Goal: Task Accomplishment & Management: Use online tool/utility

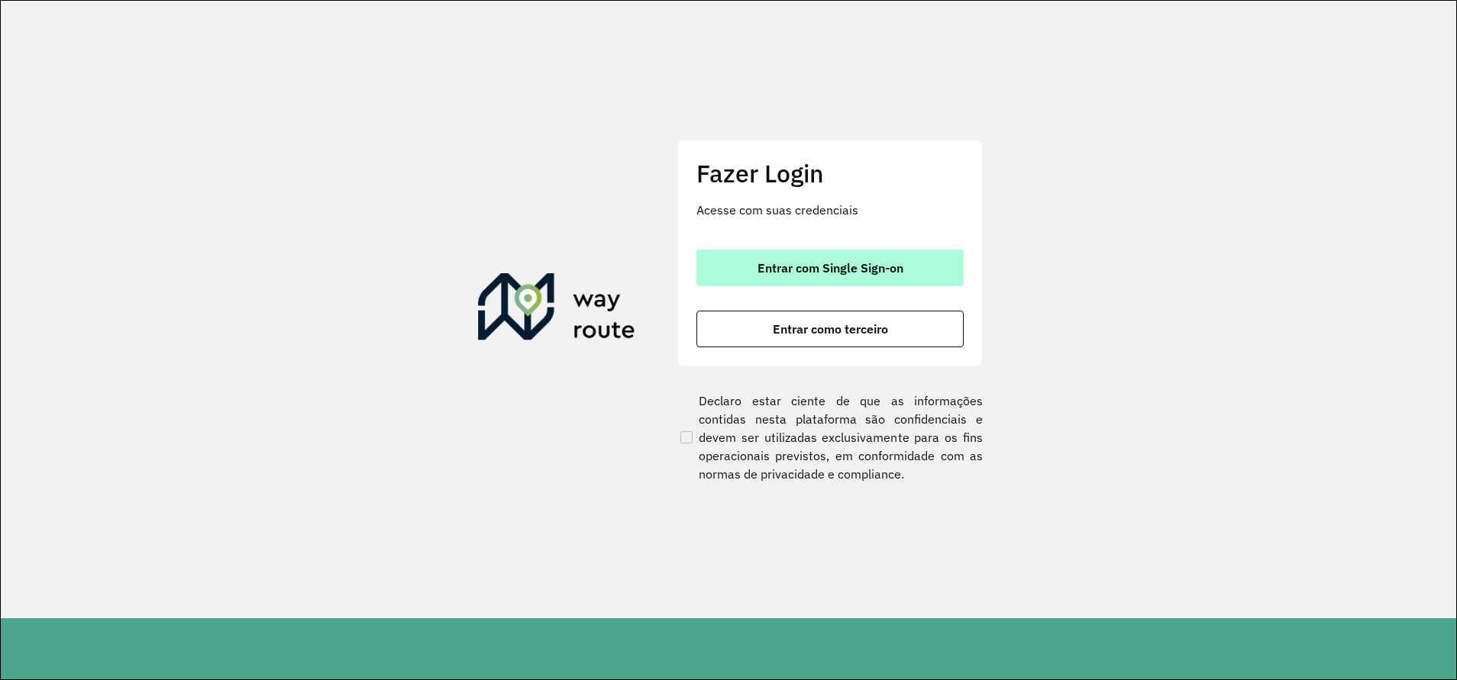
click at [757, 272] on span "Entrar com Single Sign-on" at bounding box center [830, 268] width 146 height 12
click at [760, 281] on button "Entrar com Single Sign-on" at bounding box center [829, 268] width 267 height 37
click at [796, 278] on button "Entrar com Single Sign-on" at bounding box center [829, 268] width 267 height 37
click at [815, 274] on span "Entrar com Single Sign-on" at bounding box center [830, 268] width 146 height 12
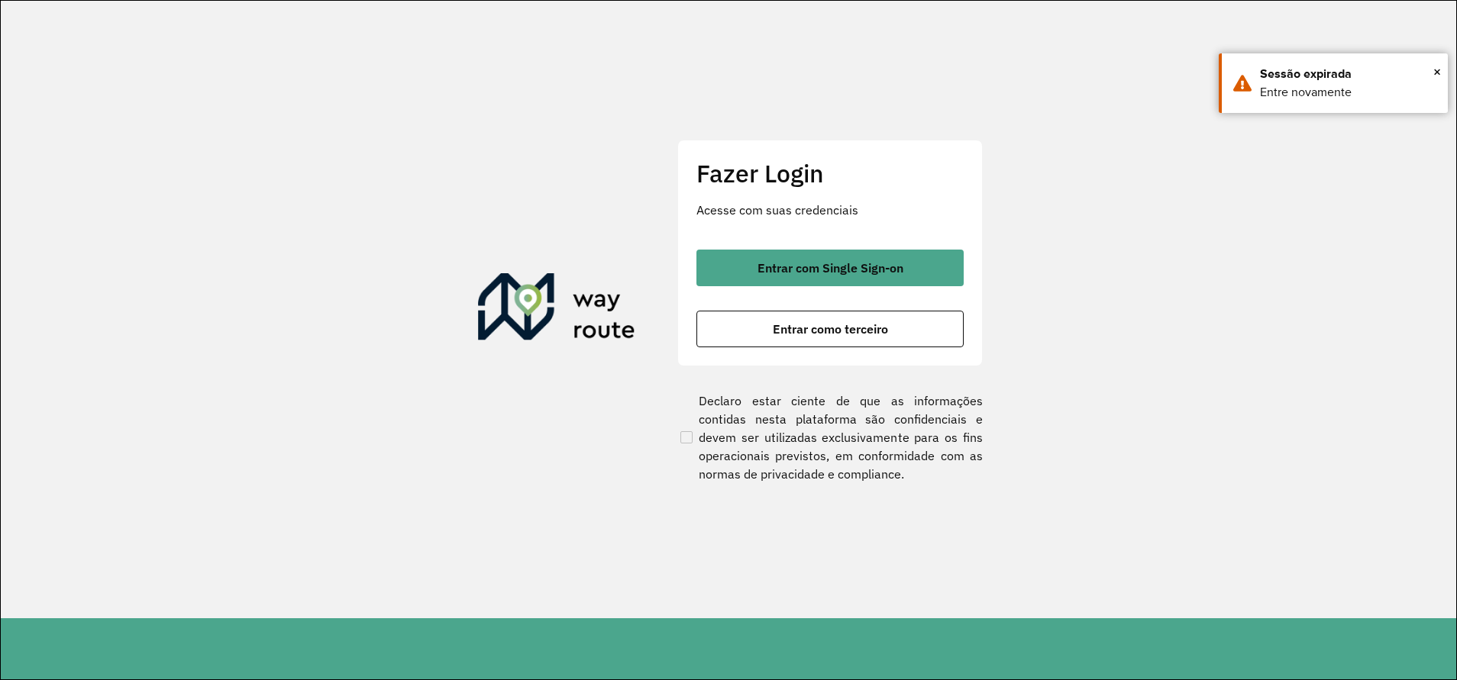
click at [1159, 279] on section "Fazer Login Acesse com suas credenciais Entrar com Single Sign-on Entrar como t…" at bounding box center [728, 310] width 1455 height 618
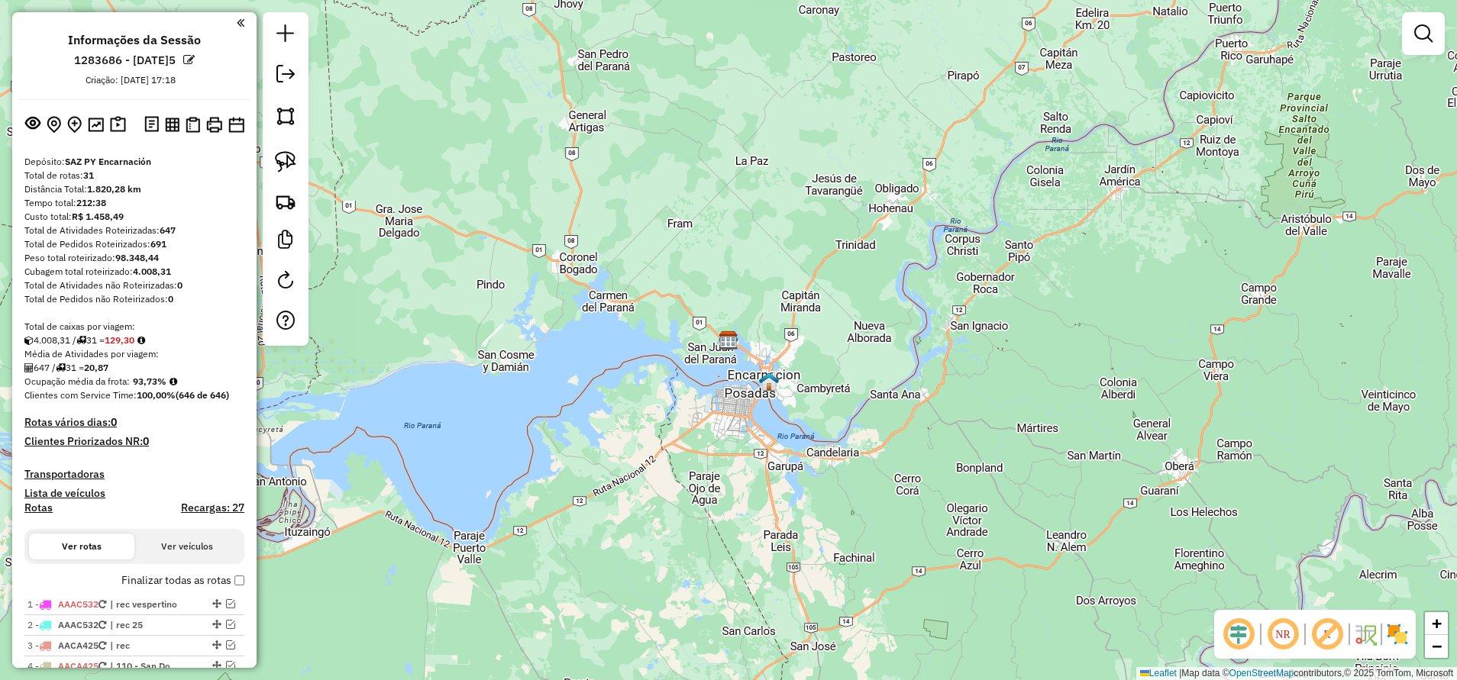
scroll to position [344, 0]
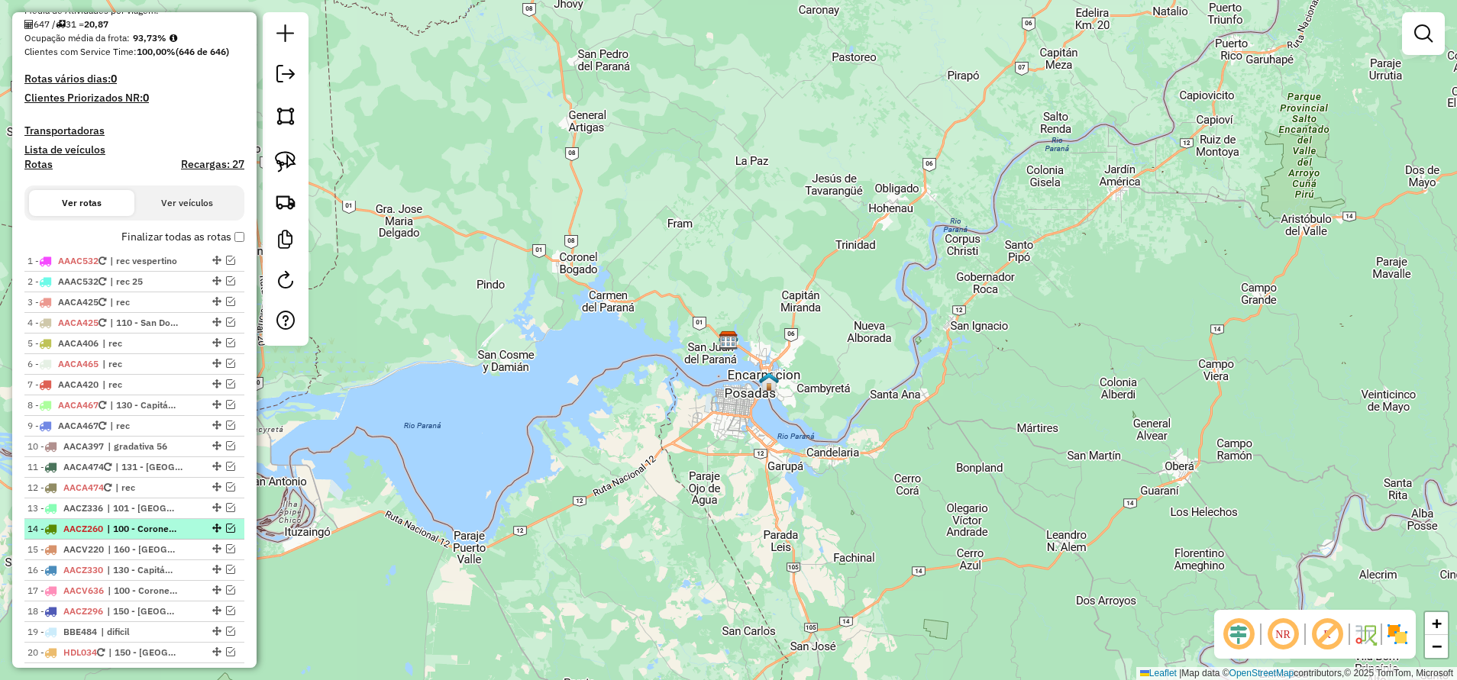
click at [103, 529] on span "AACZ260" at bounding box center [83, 528] width 40 height 11
select select "**********"
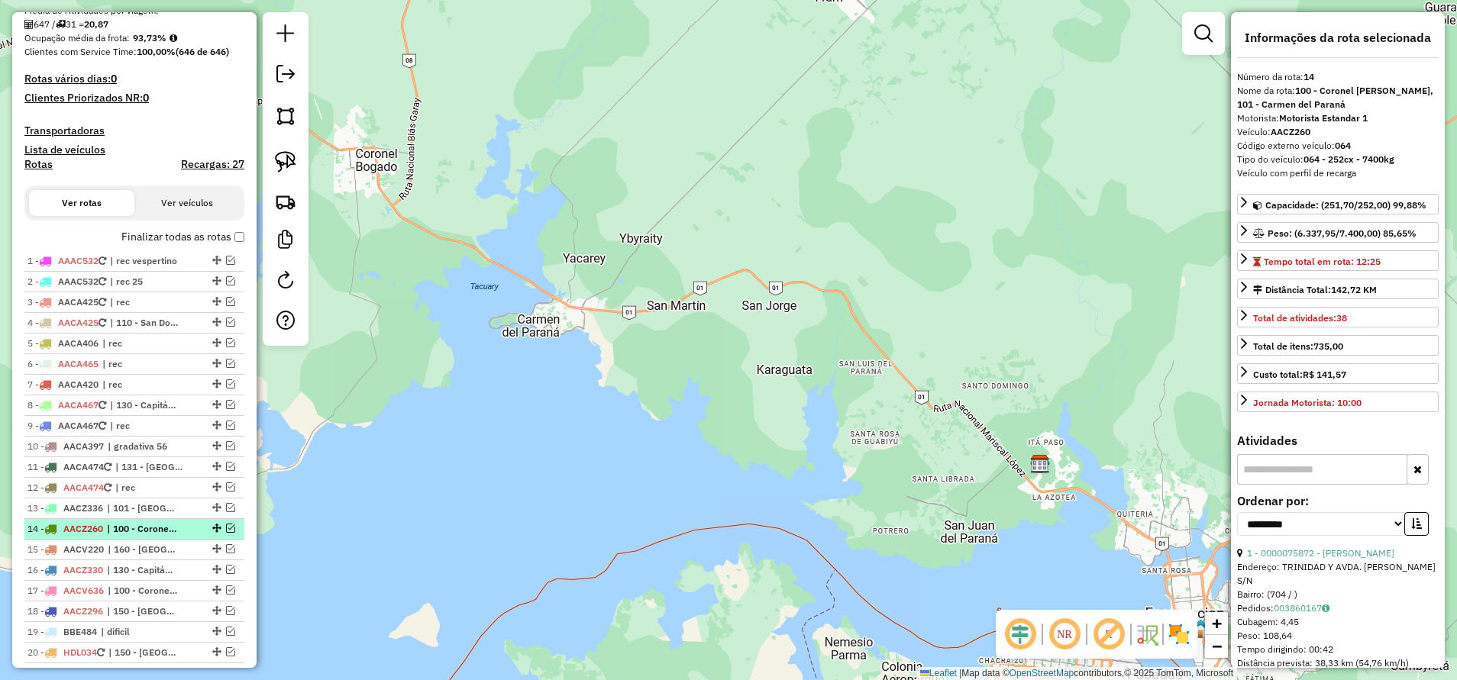
click at [228, 529] on em at bounding box center [230, 528] width 9 height 9
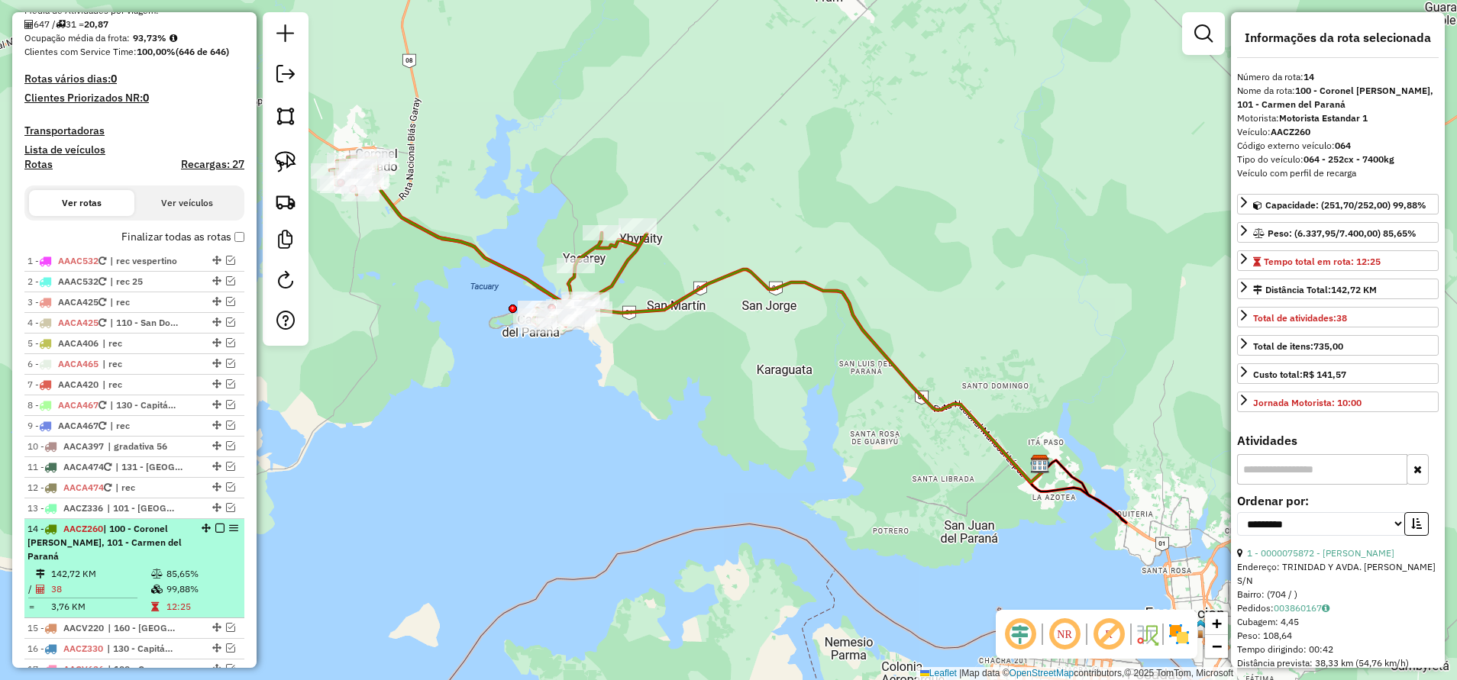
click at [230, 531] on em at bounding box center [233, 528] width 9 height 9
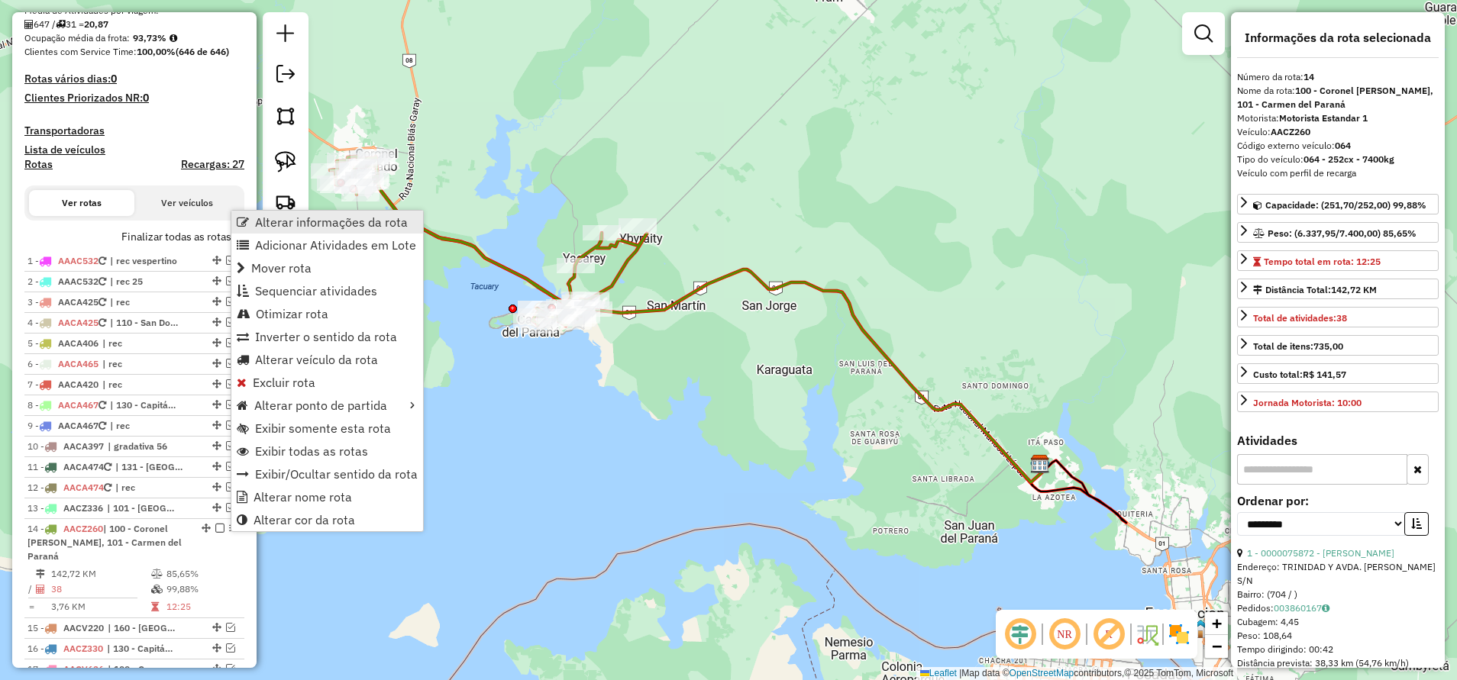
click at [312, 222] on span "Alterar informações da rota" at bounding box center [331, 222] width 153 height 12
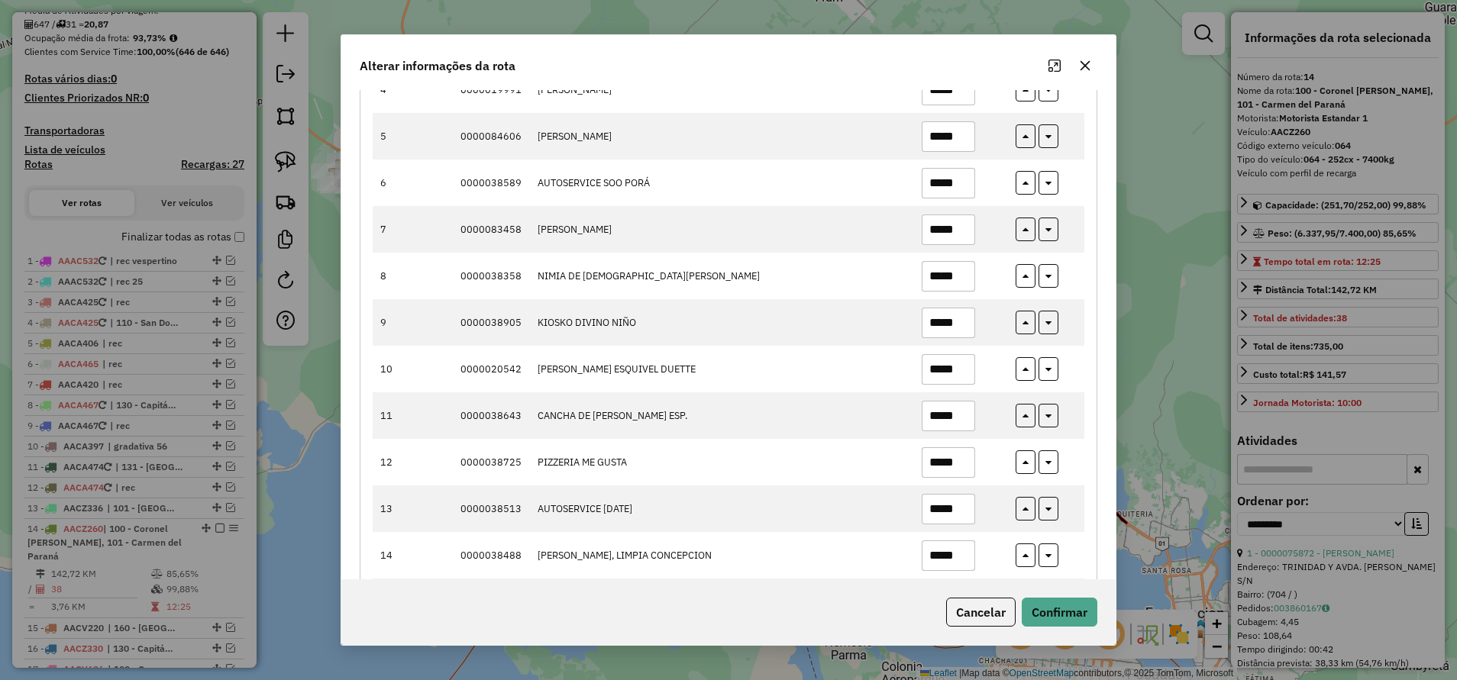
scroll to position [0, 0]
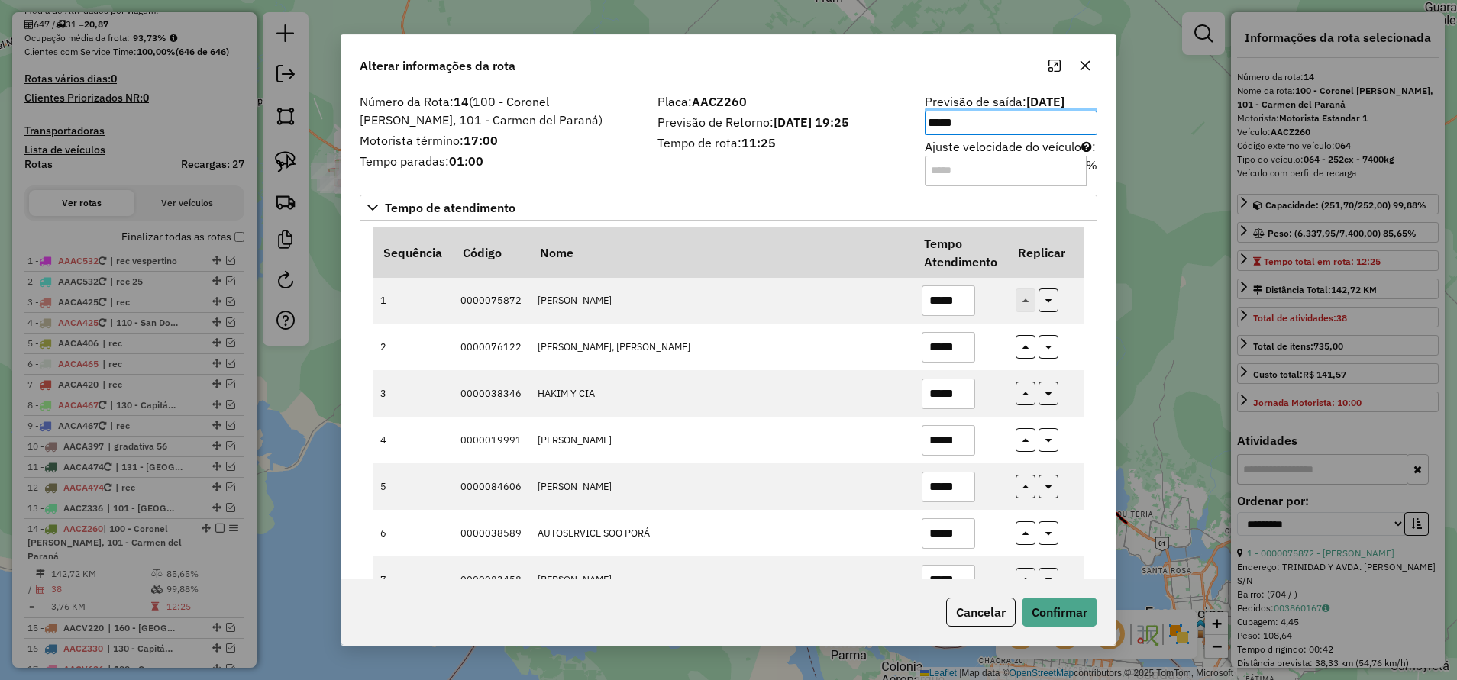
click at [976, 173] on input "Ajuste velocidade do veículo : %" at bounding box center [1006, 171] width 162 height 31
type input "***"
click at [1082, 608] on button "Confirmar" at bounding box center [1060, 612] width 76 height 29
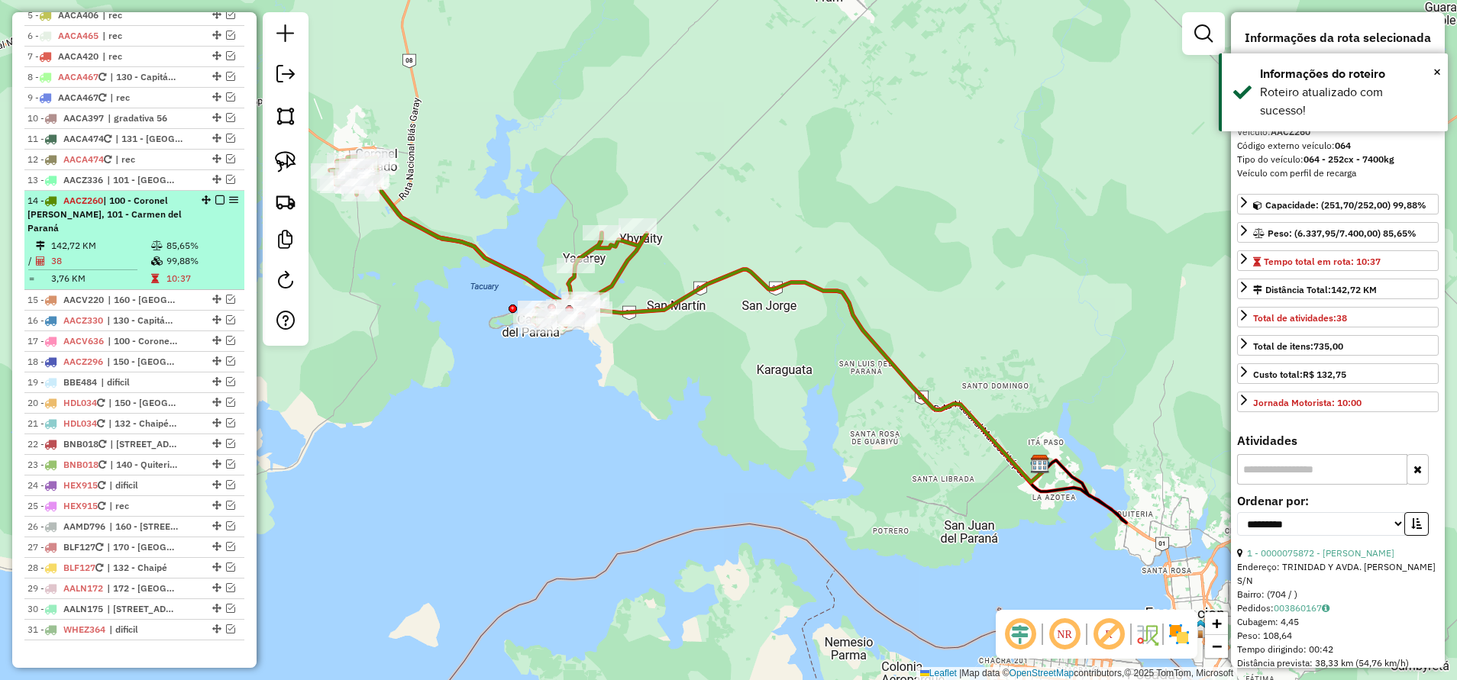
scroll to position [732, 0]
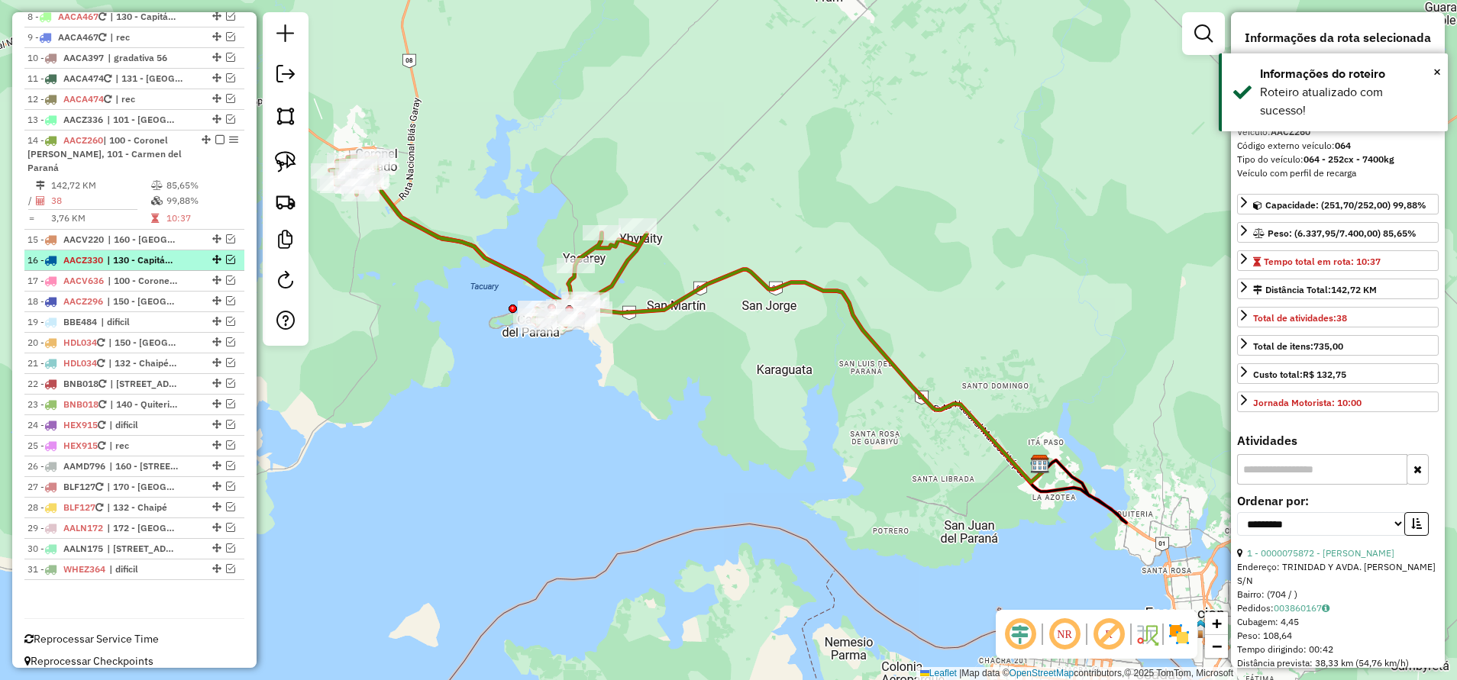
click at [115, 253] on span "| 130 - Capitán Miranda, 131 - Santa María - Zona Peligrosa, 132 - Chaipé" at bounding box center [142, 260] width 70 height 14
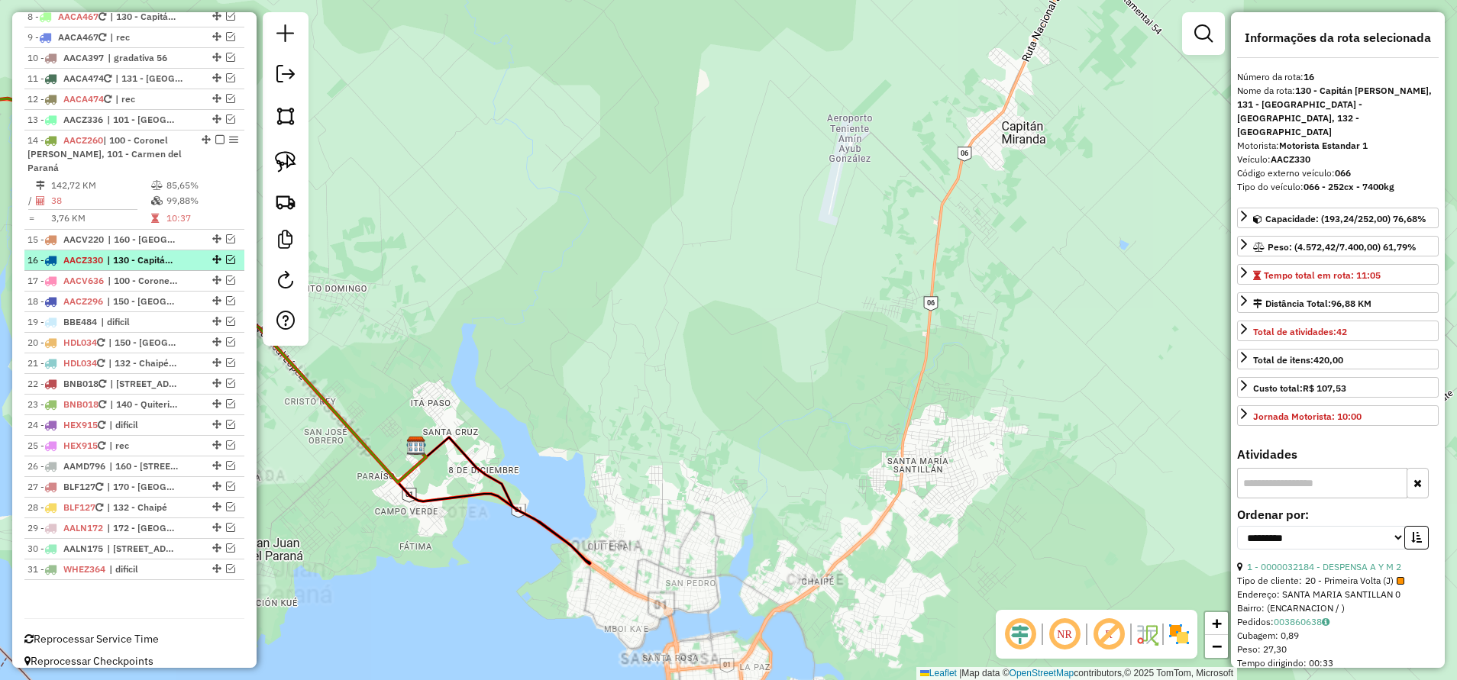
click at [230, 255] on em at bounding box center [230, 259] width 9 height 9
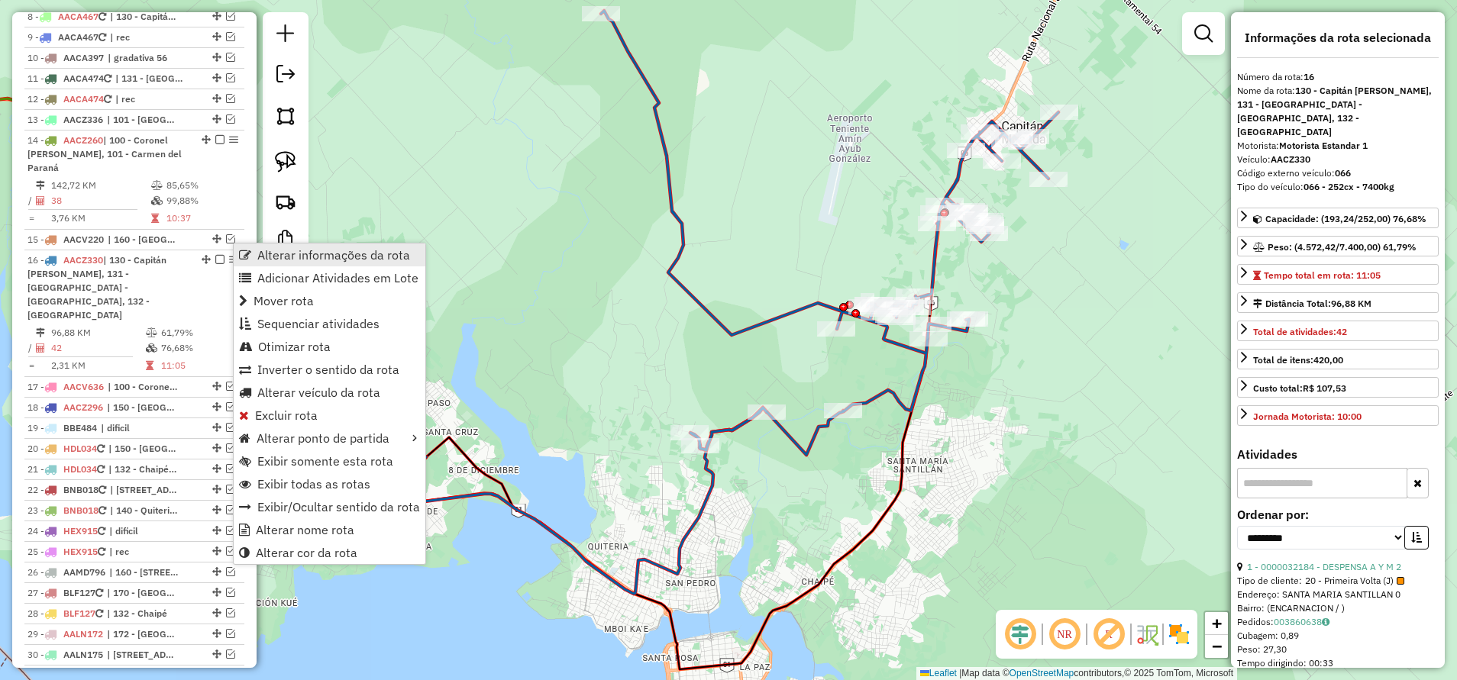
click at [249, 251] on span "Alterar informações da rota" at bounding box center [245, 255] width 12 height 12
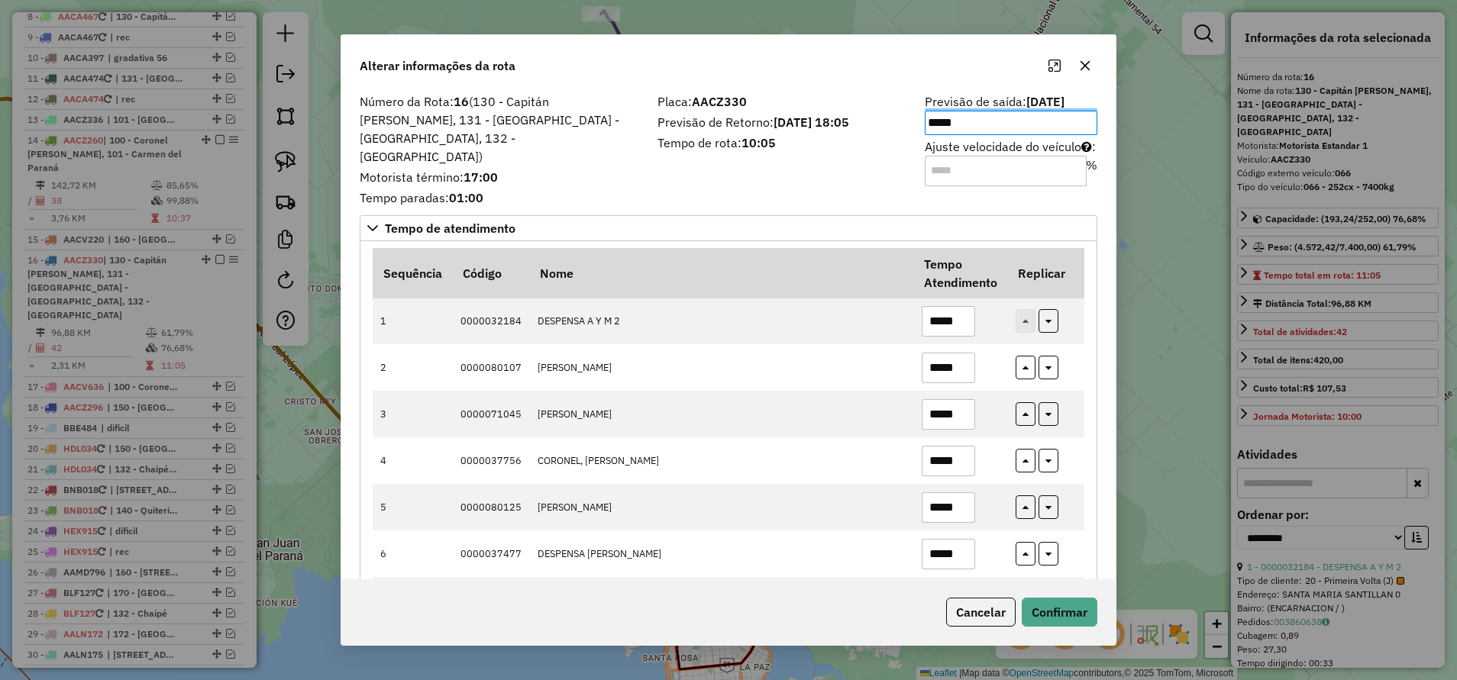
click at [982, 165] on input "Ajuste velocidade do veículo : %" at bounding box center [1006, 171] width 162 height 31
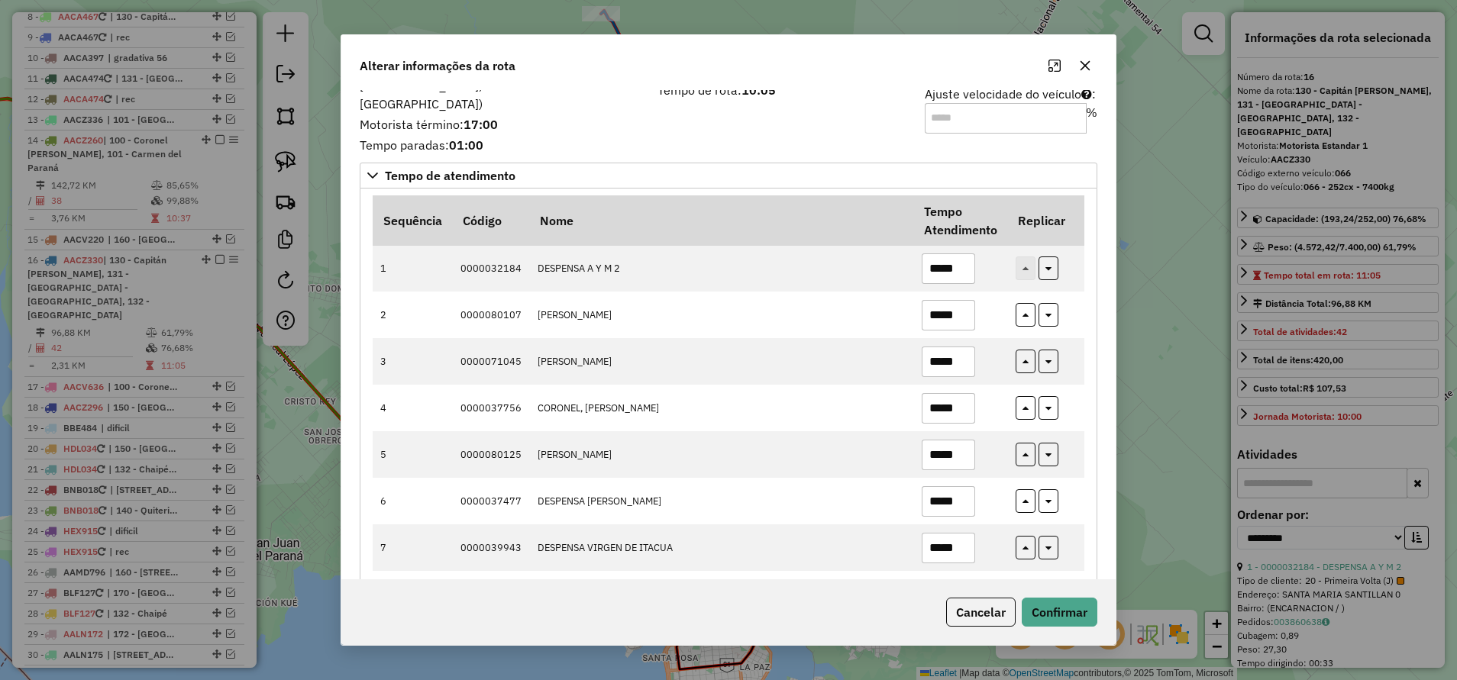
scroll to position [0, 0]
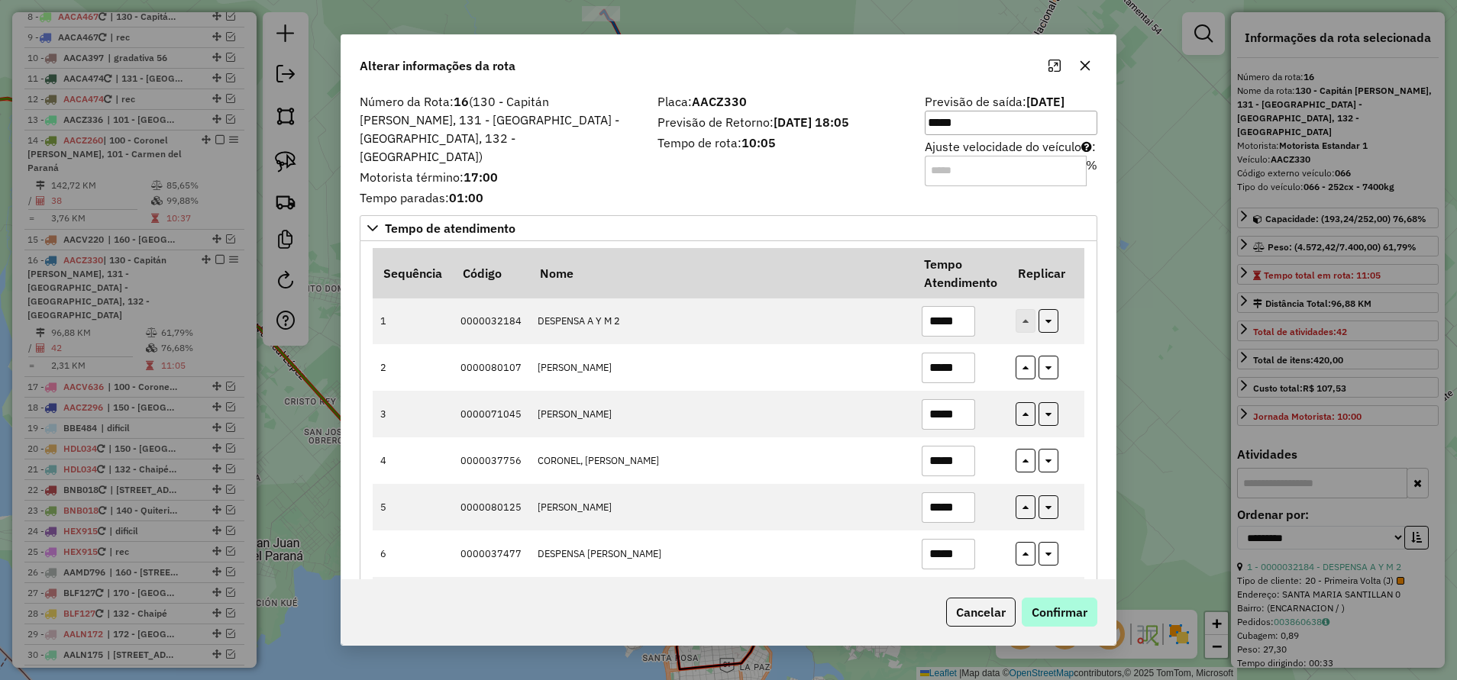
type input "***"
click at [1067, 618] on button "Confirmar" at bounding box center [1060, 612] width 76 height 29
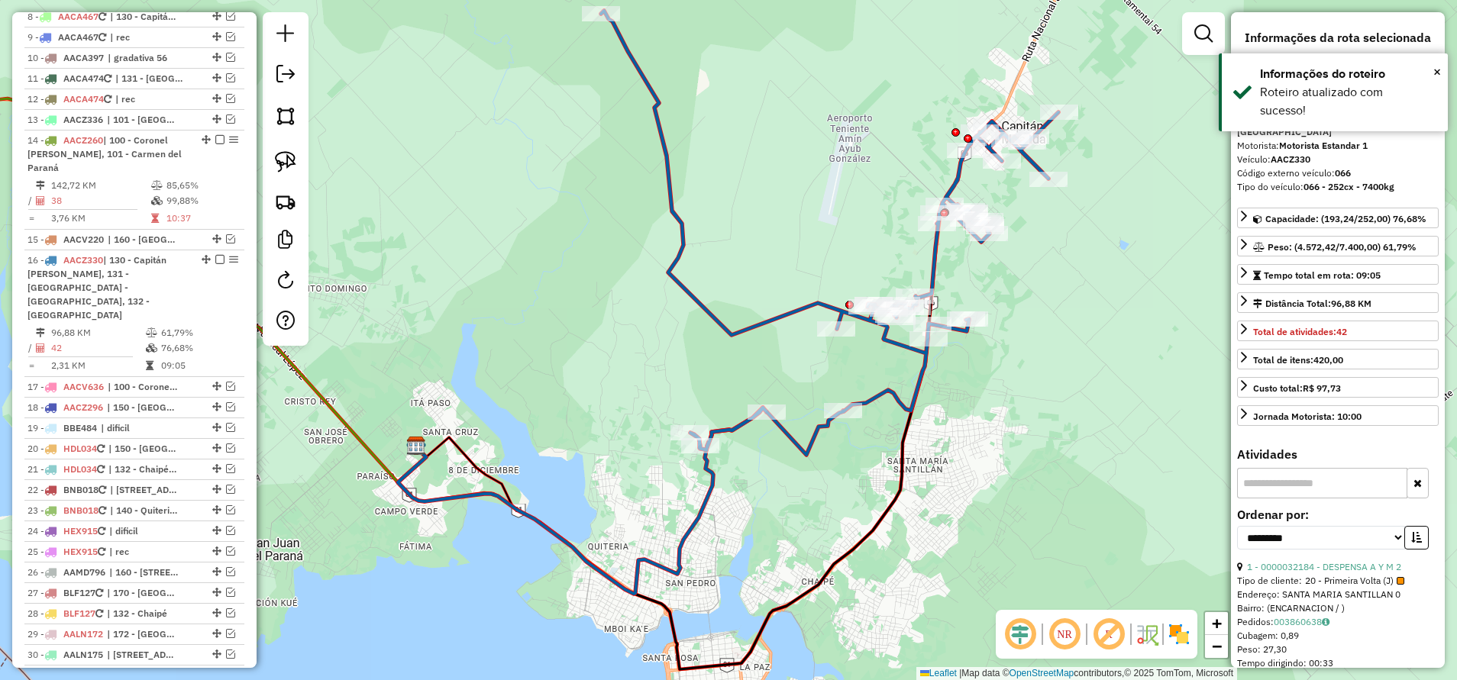
scroll to position [811, 0]
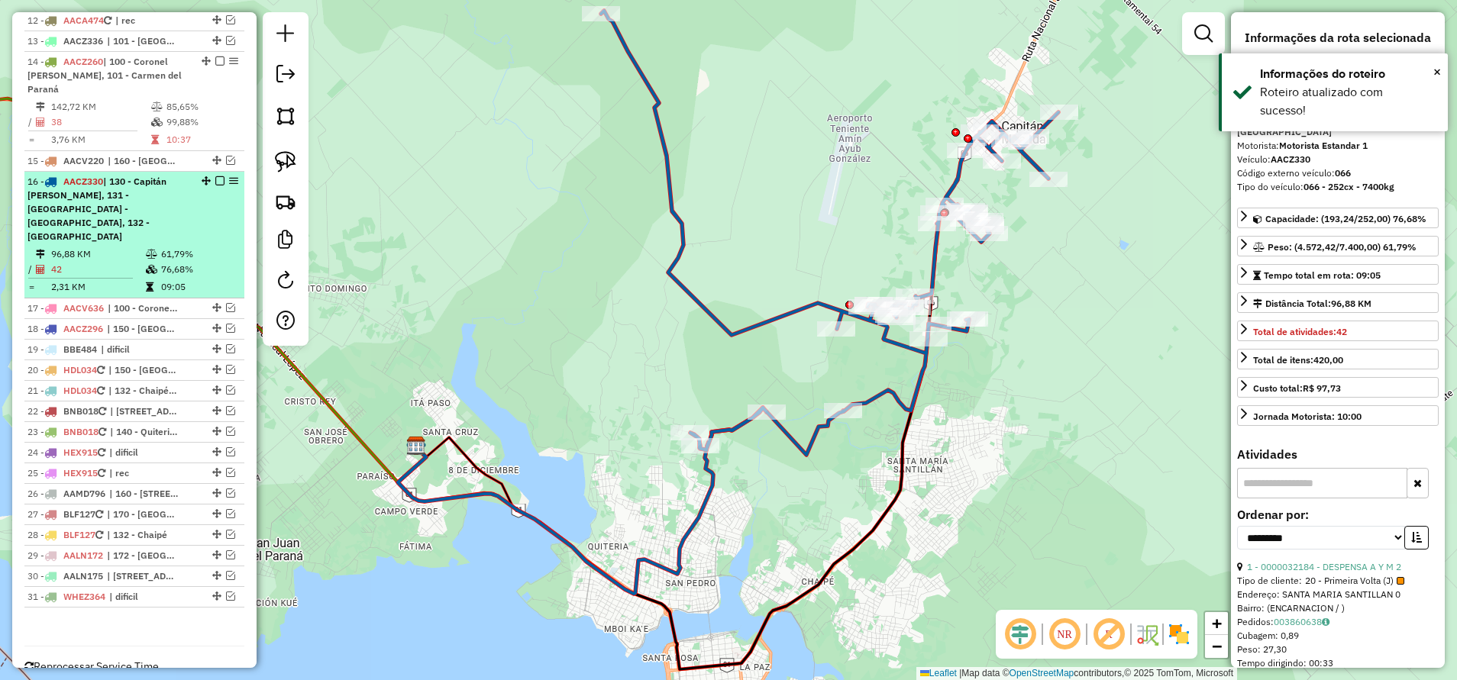
click at [218, 176] on em at bounding box center [219, 180] width 9 height 9
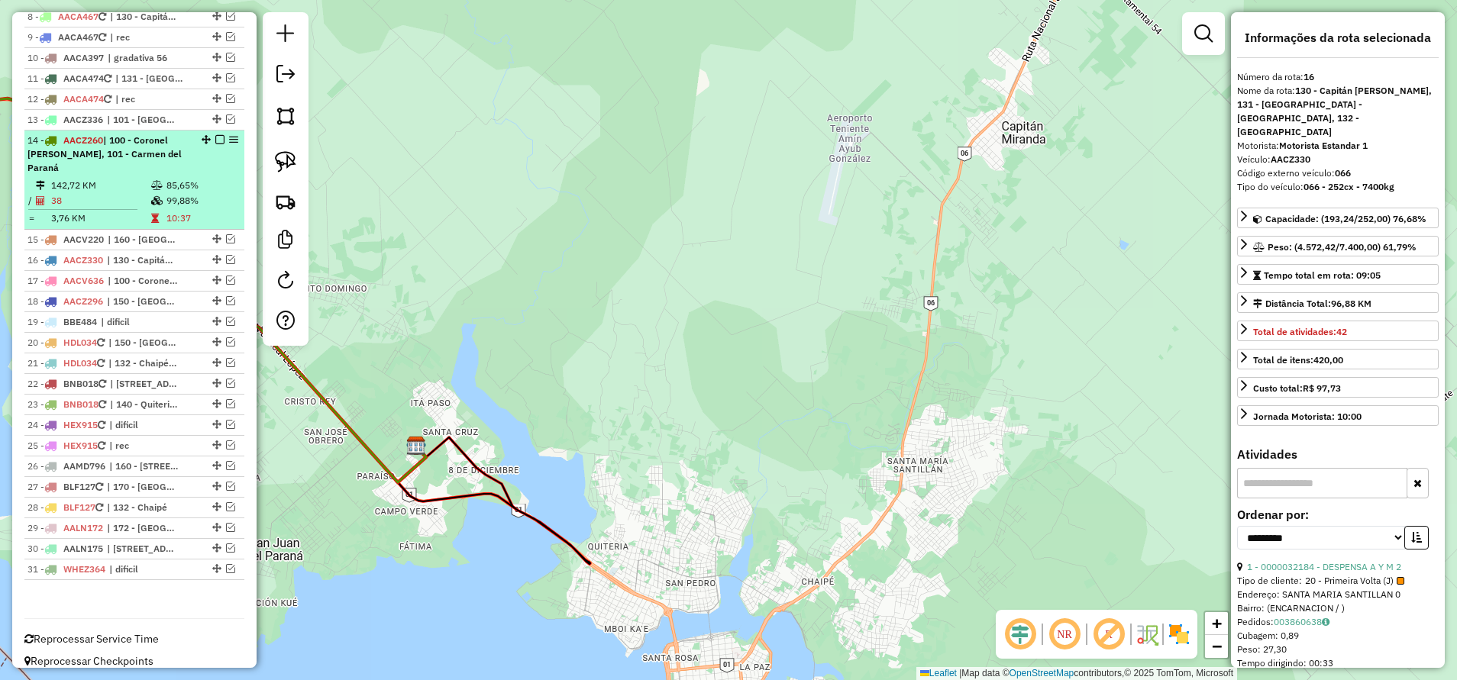
click at [229, 138] on em at bounding box center [233, 139] width 9 height 9
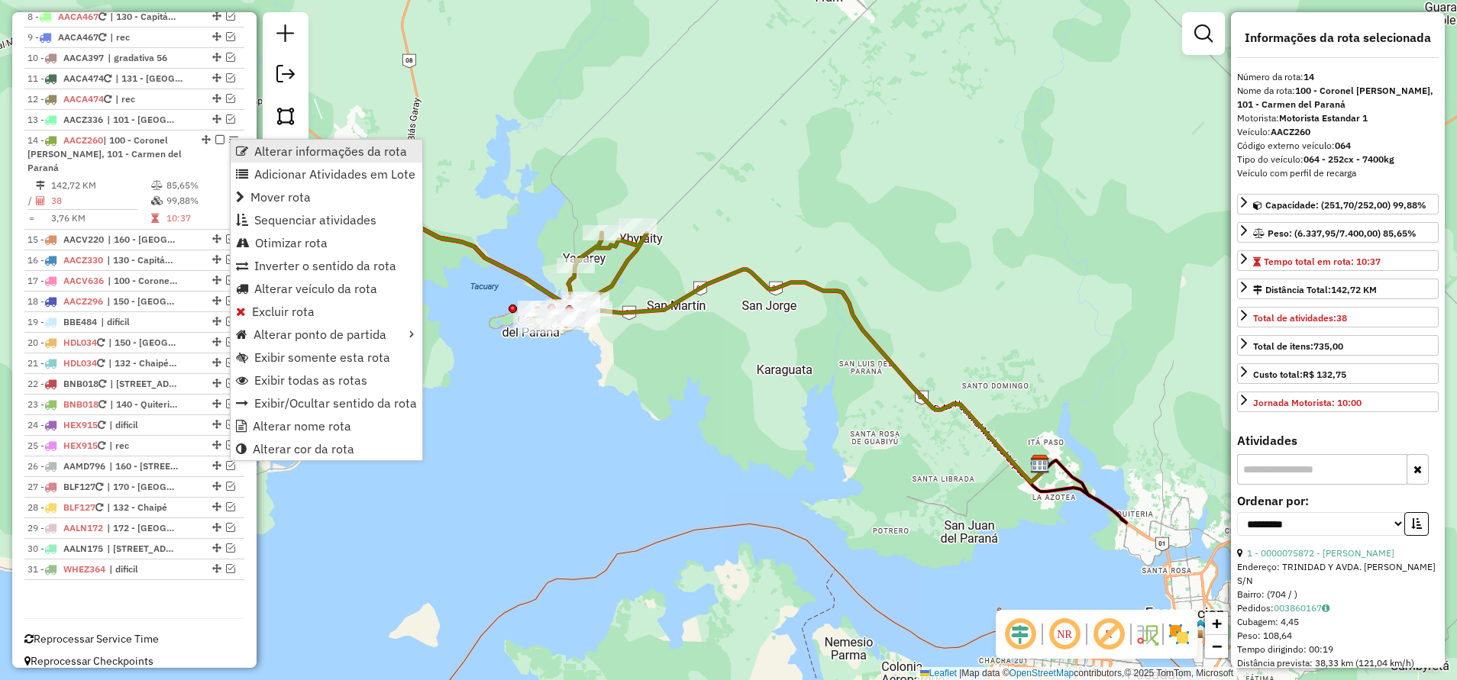
click at [268, 160] on link "Alterar informações da rota" at bounding box center [327, 151] width 192 height 23
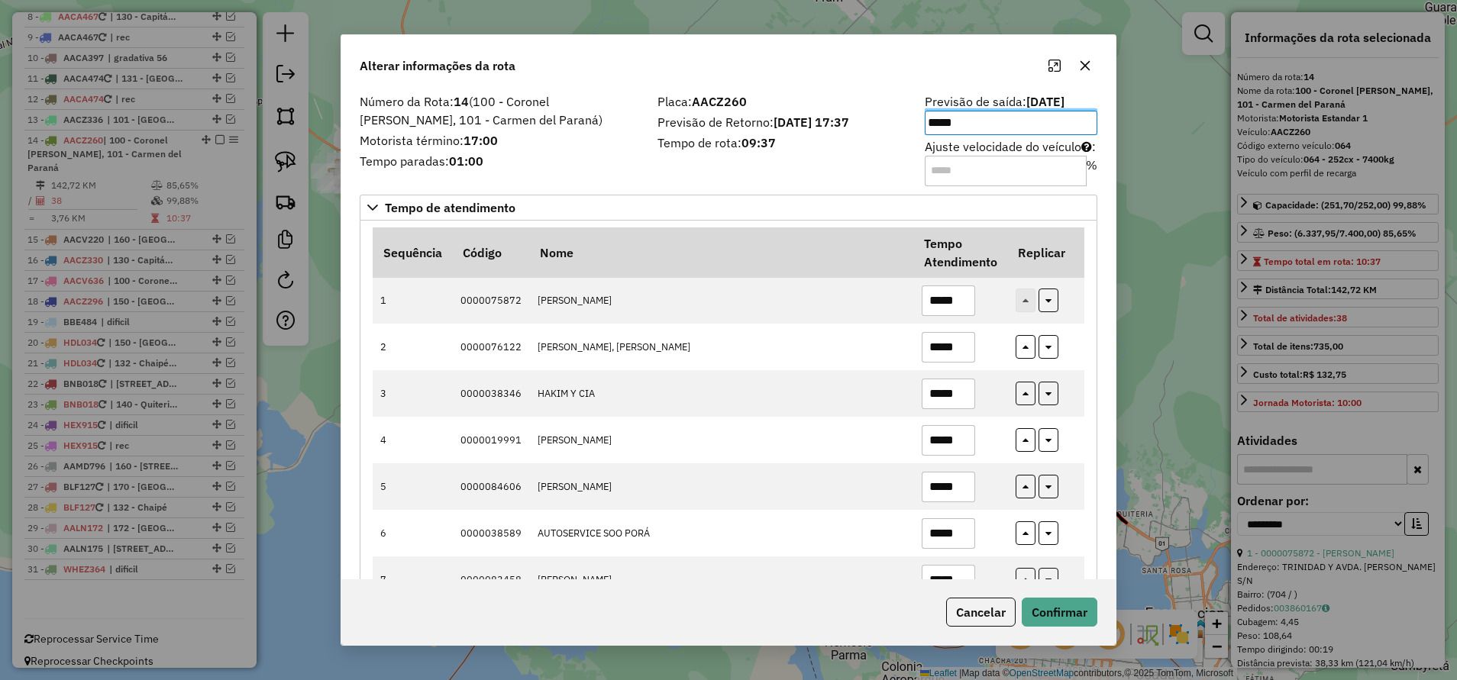
click at [621, 180] on div "Número da Rota: 14 (100 - Coronel Bogado, 101 - Carmen del Paraná) Motorista té…" at bounding box center [499, 139] width 298 height 86
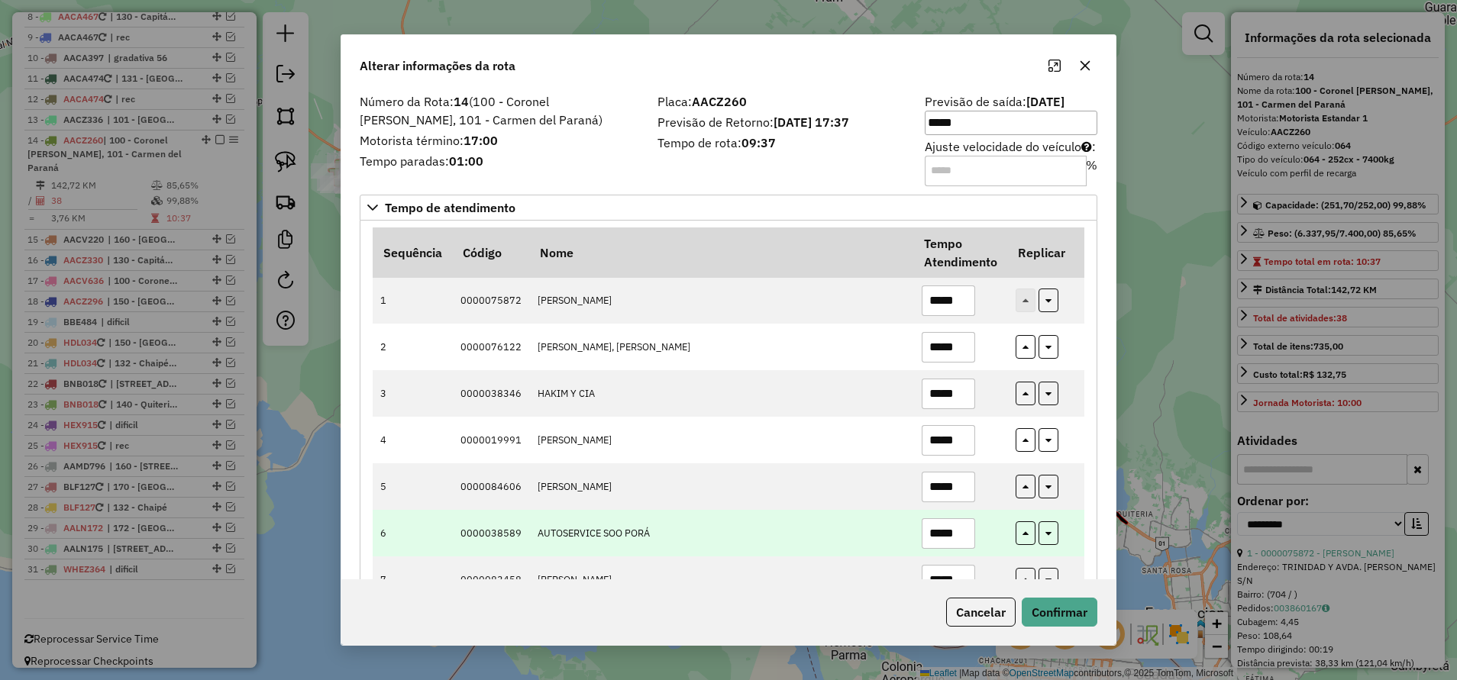
scroll to position [229, 0]
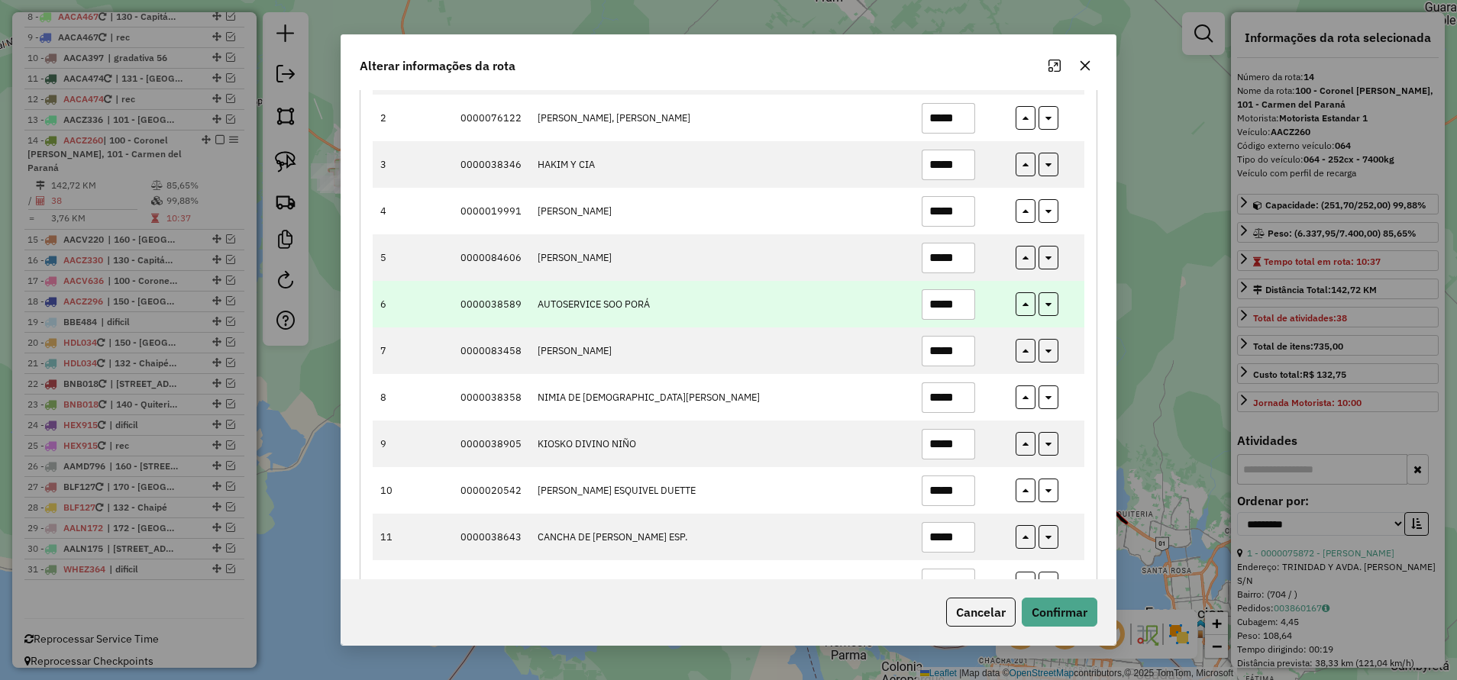
click at [953, 308] on input "*****" at bounding box center [948, 304] width 53 height 31
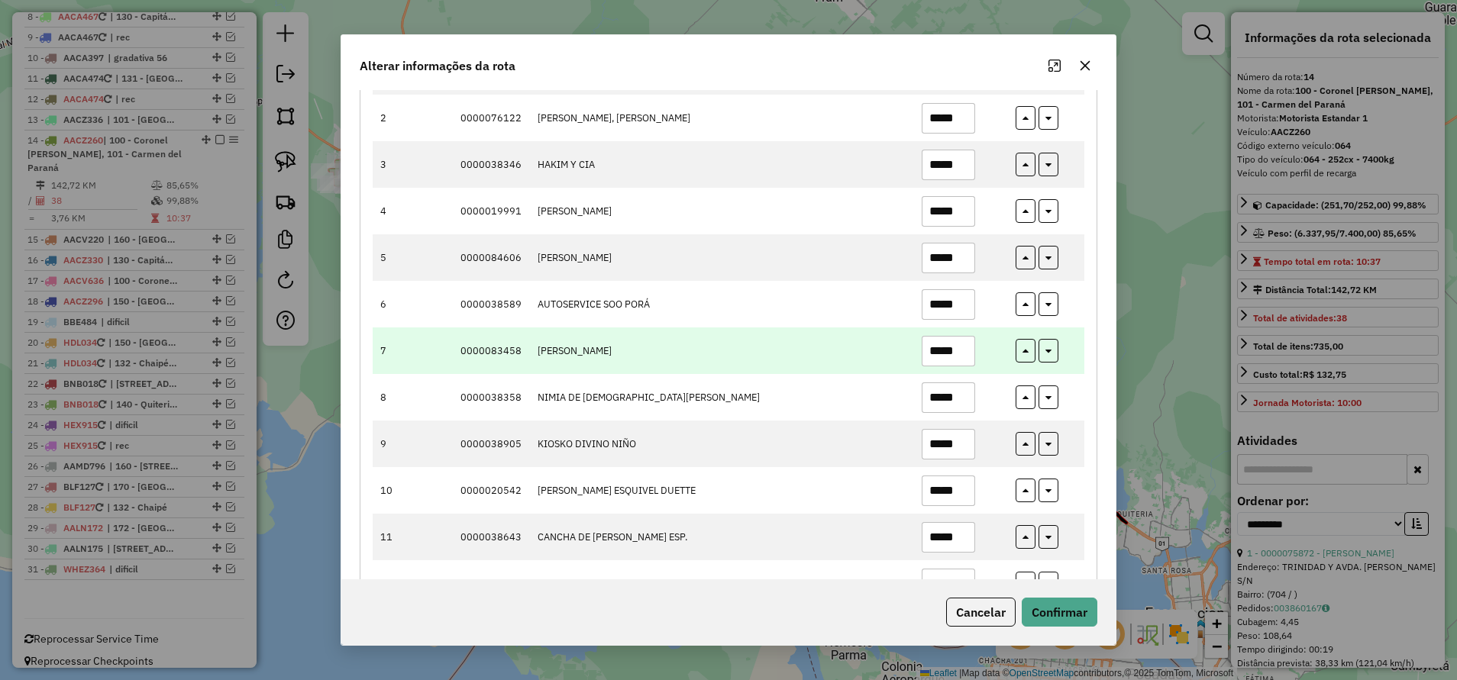
type input "*****"
click at [841, 366] on td "CAROLINA BELEN CABRERA BAEZ" at bounding box center [721, 351] width 384 height 47
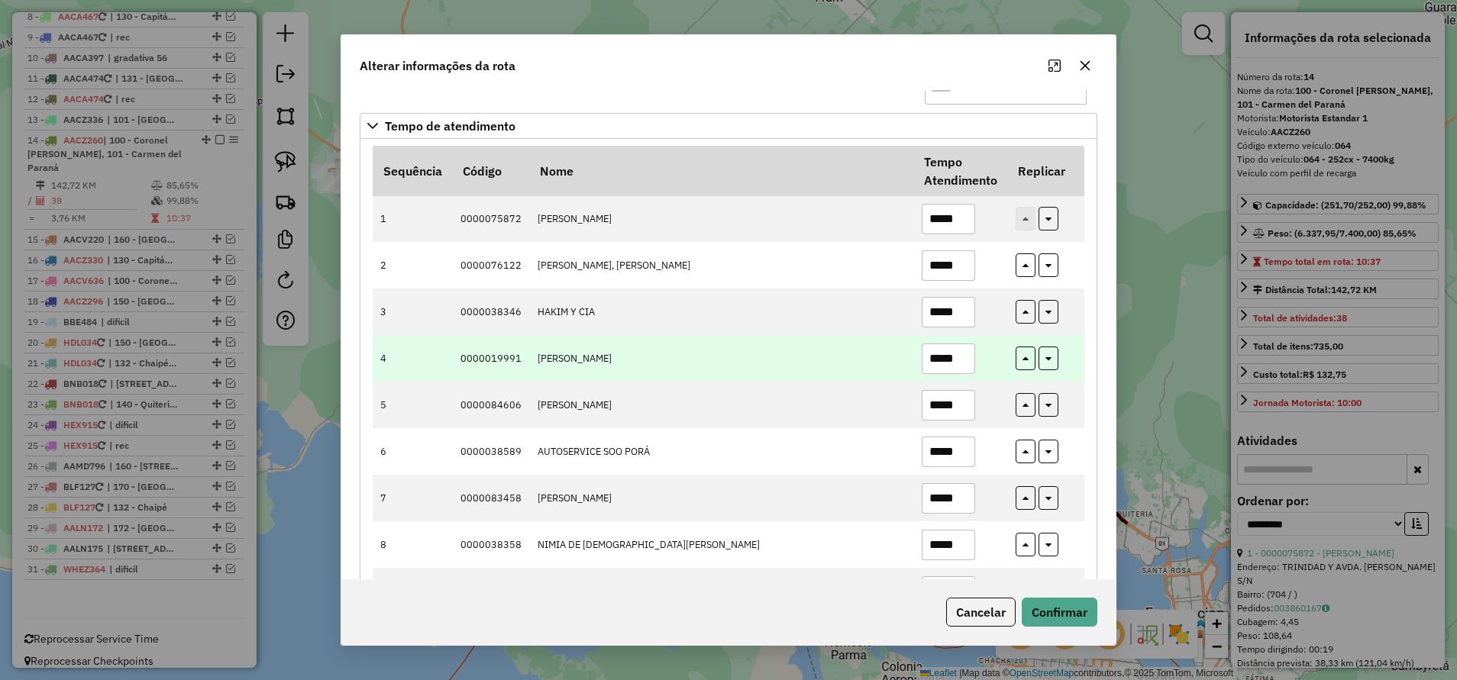
scroll to position [0, 0]
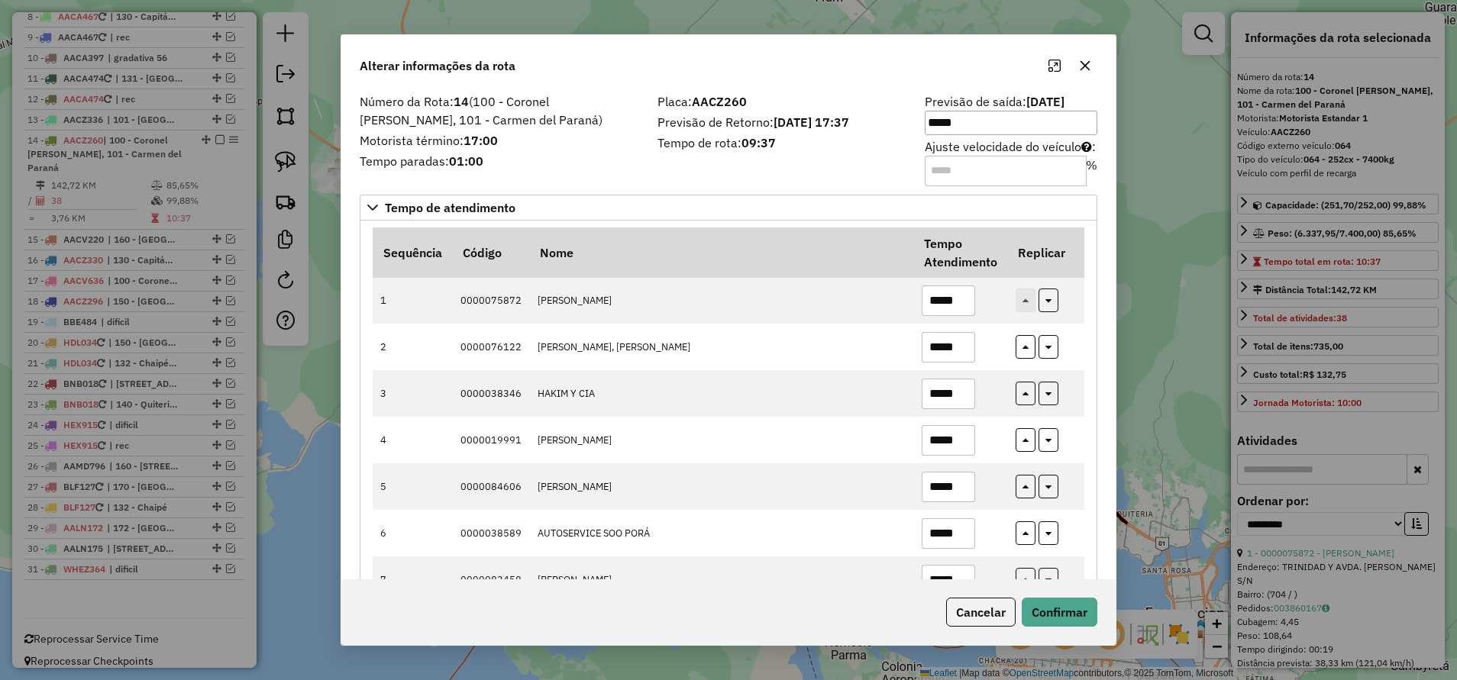
click at [982, 172] on input "***" at bounding box center [1006, 171] width 162 height 31
type input "****"
click at [1042, 615] on button "Confirmar" at bounding box center [1060, 612] width 76 height 29
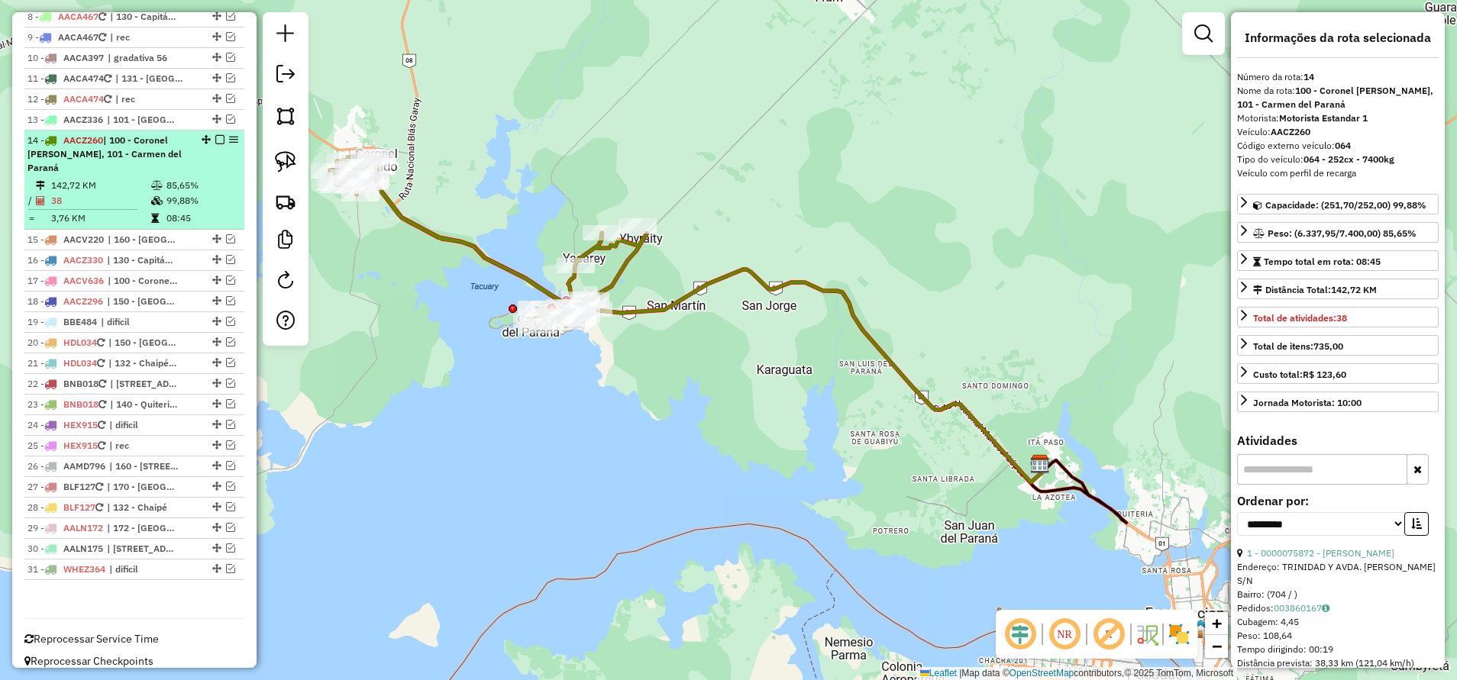
click at [215, 144] on em at bounding box center [219, 139] width 9 height 9
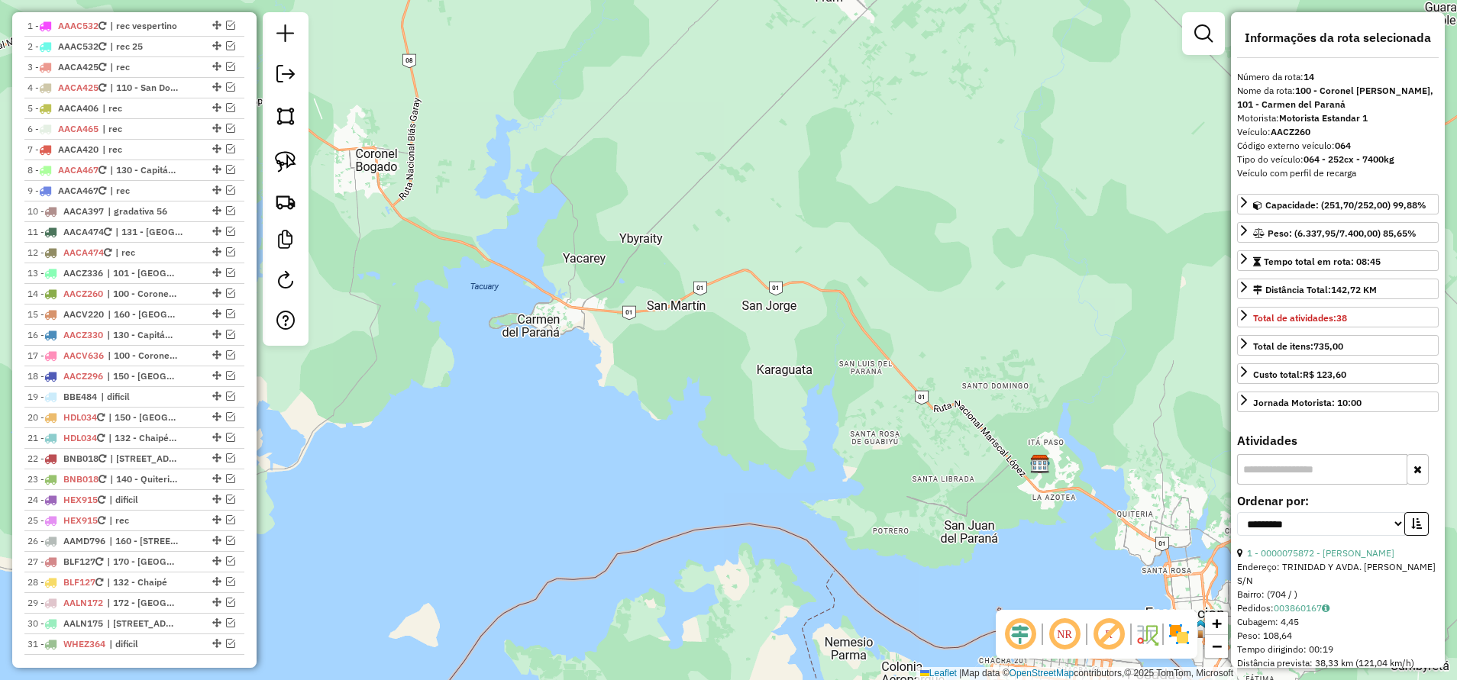
scroll to position [553, 0]
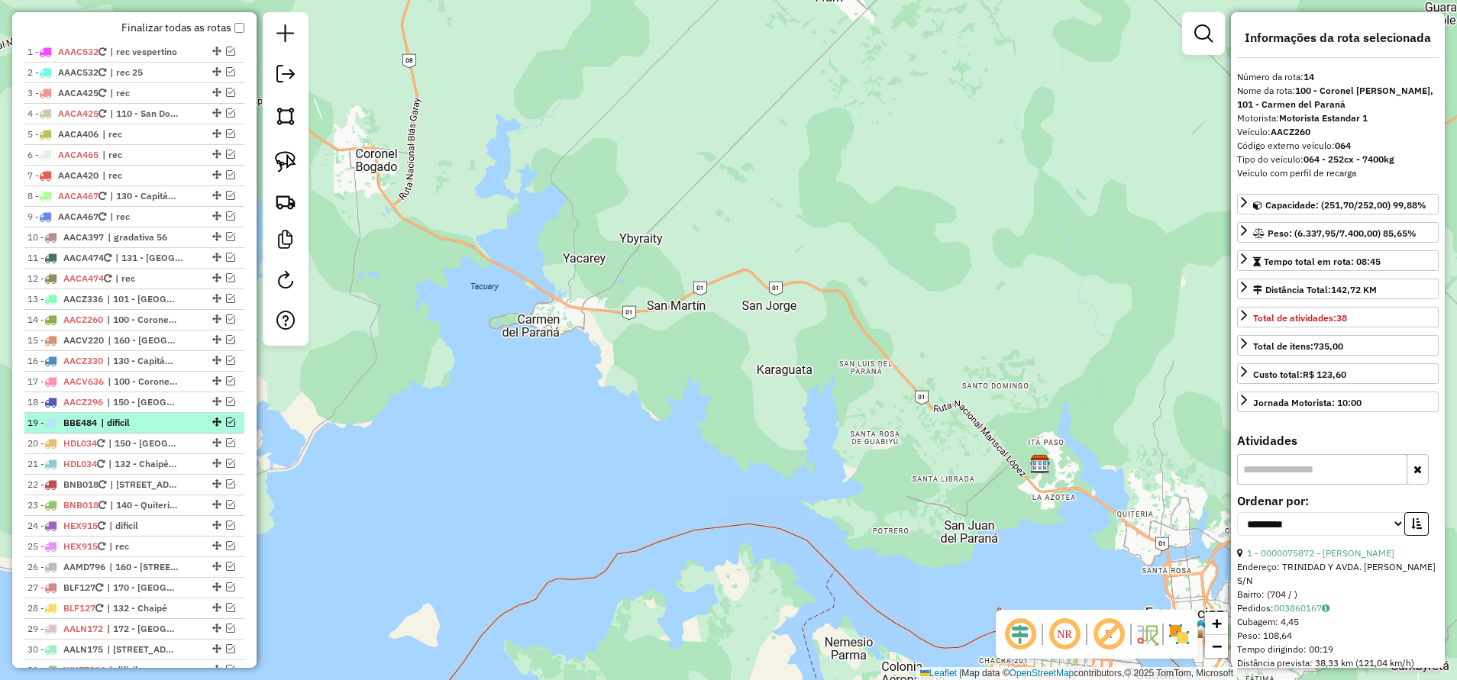
click at [226, 422] on em at bounding box center [230, 422] width 9 height 9
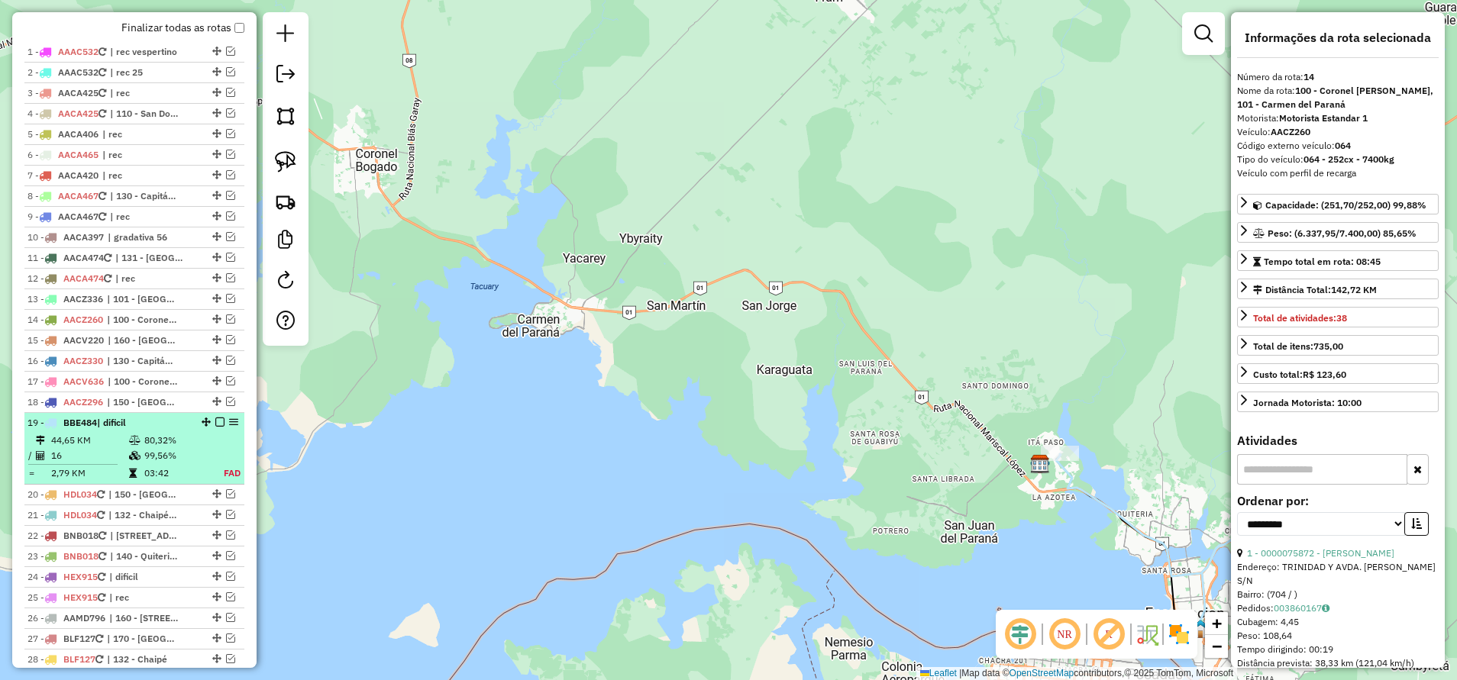
click at [231, 421] on em at bounding box center [233, 422] width 9 height 9
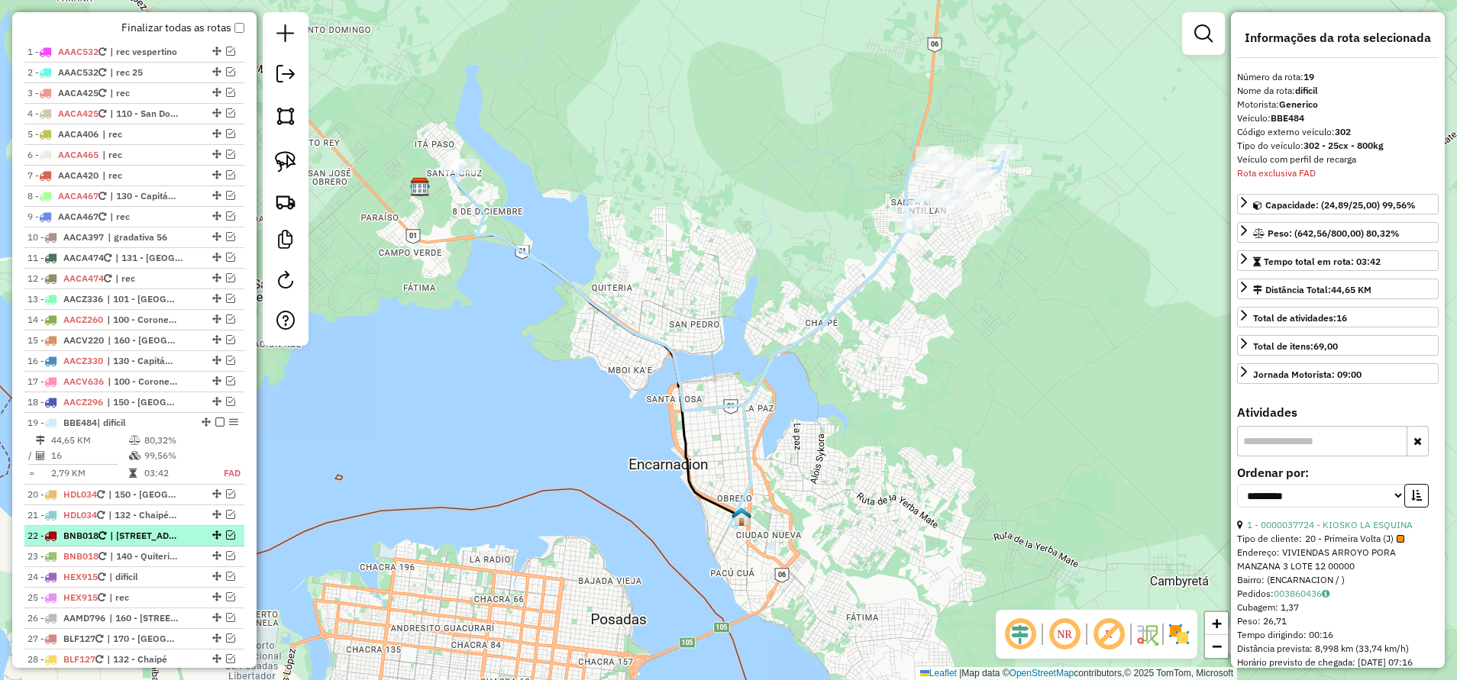
scroll to position [718, 0]
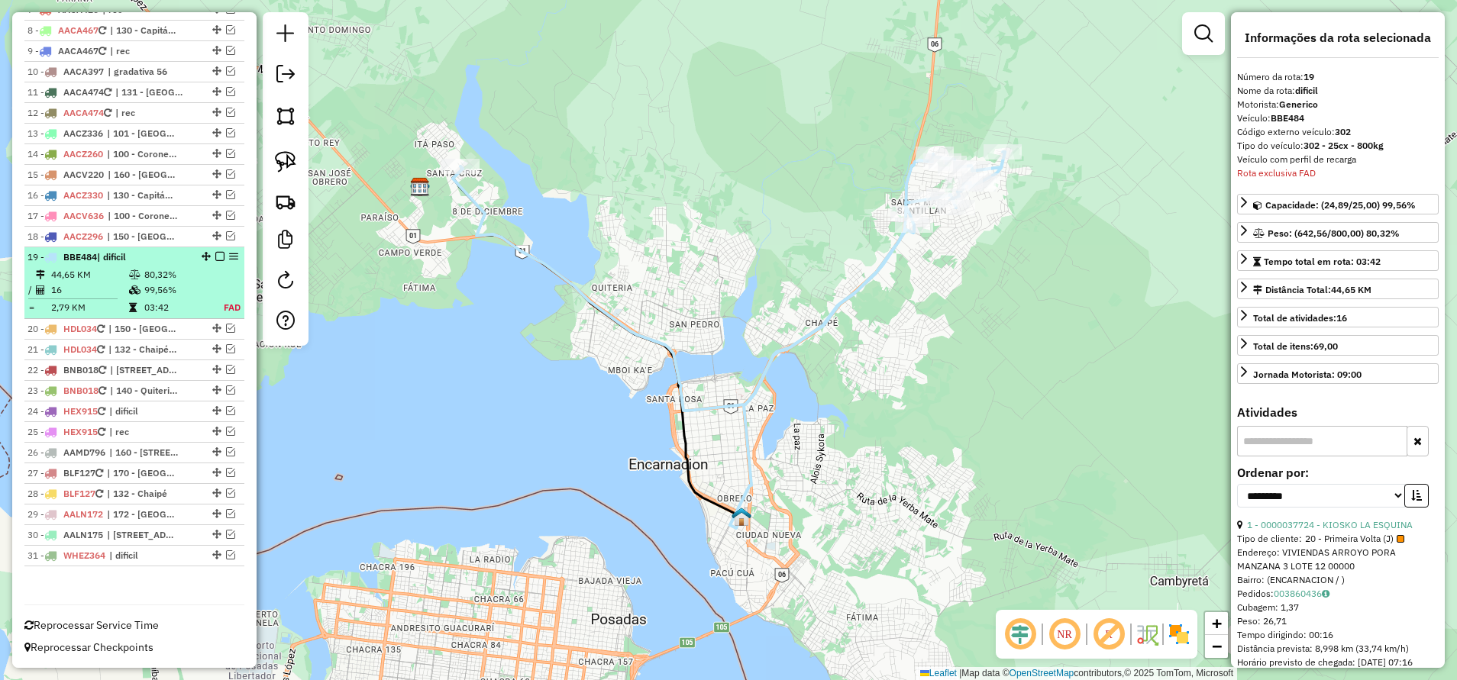
click at [216, 254] on em at bounding box center [219, 256] width 9 height 9
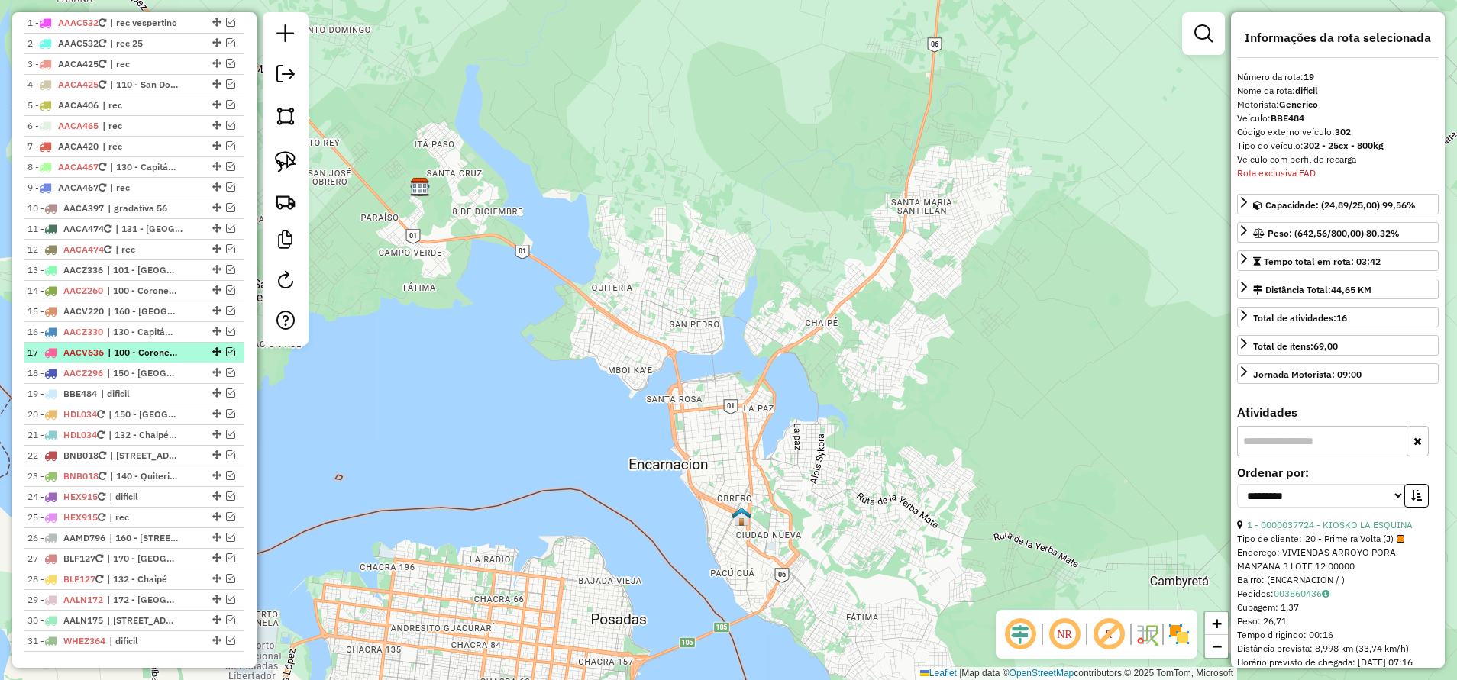
scroll to position [553, 0]
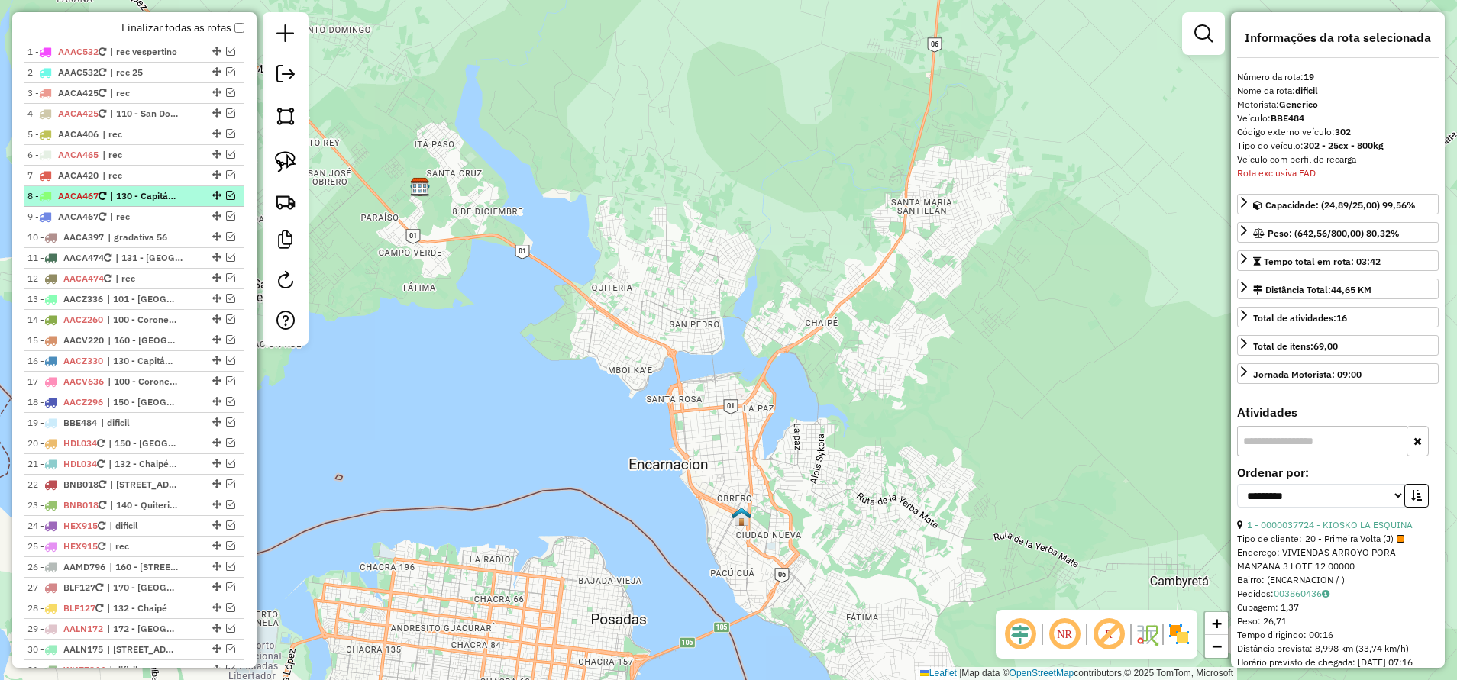
click at [226, 195] on em at bounding box center [230, 195] width 9 height 9
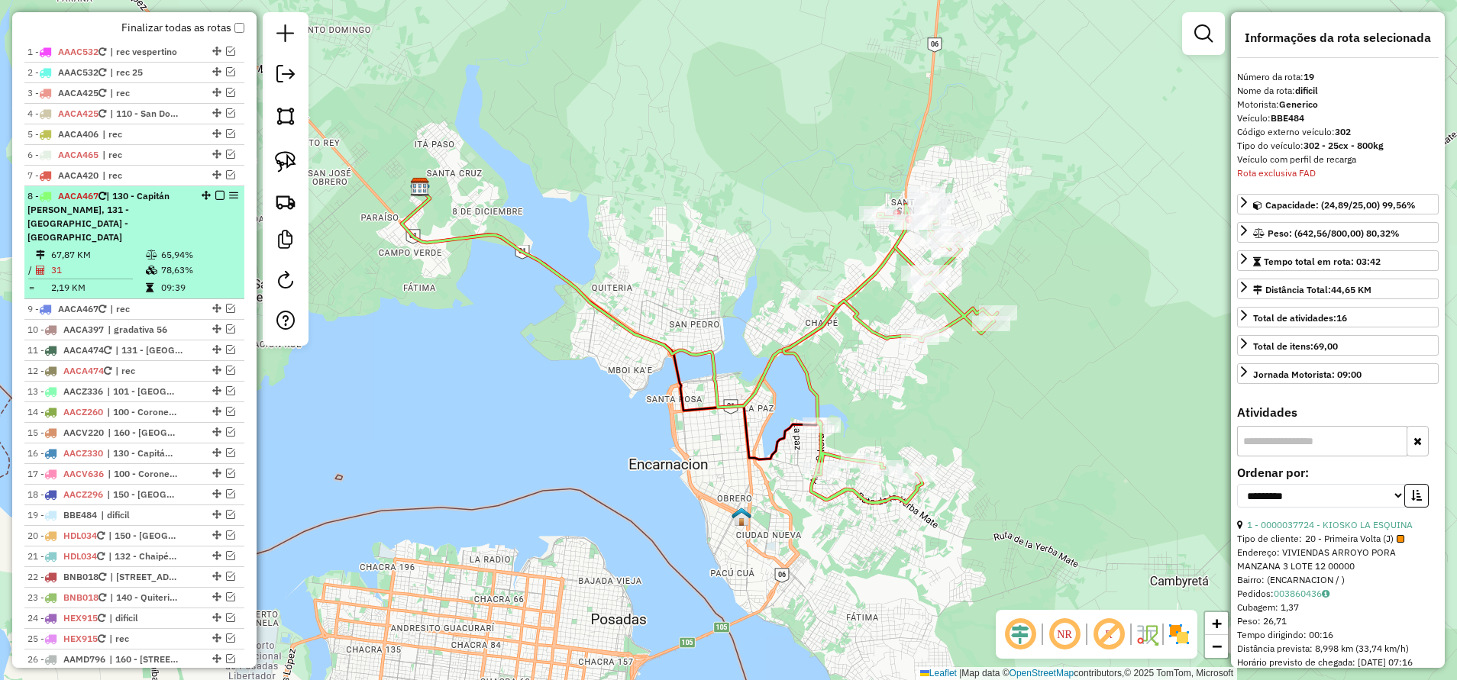
click at [229, 195] on em at bounding box center [233, 195] width 9 height 9
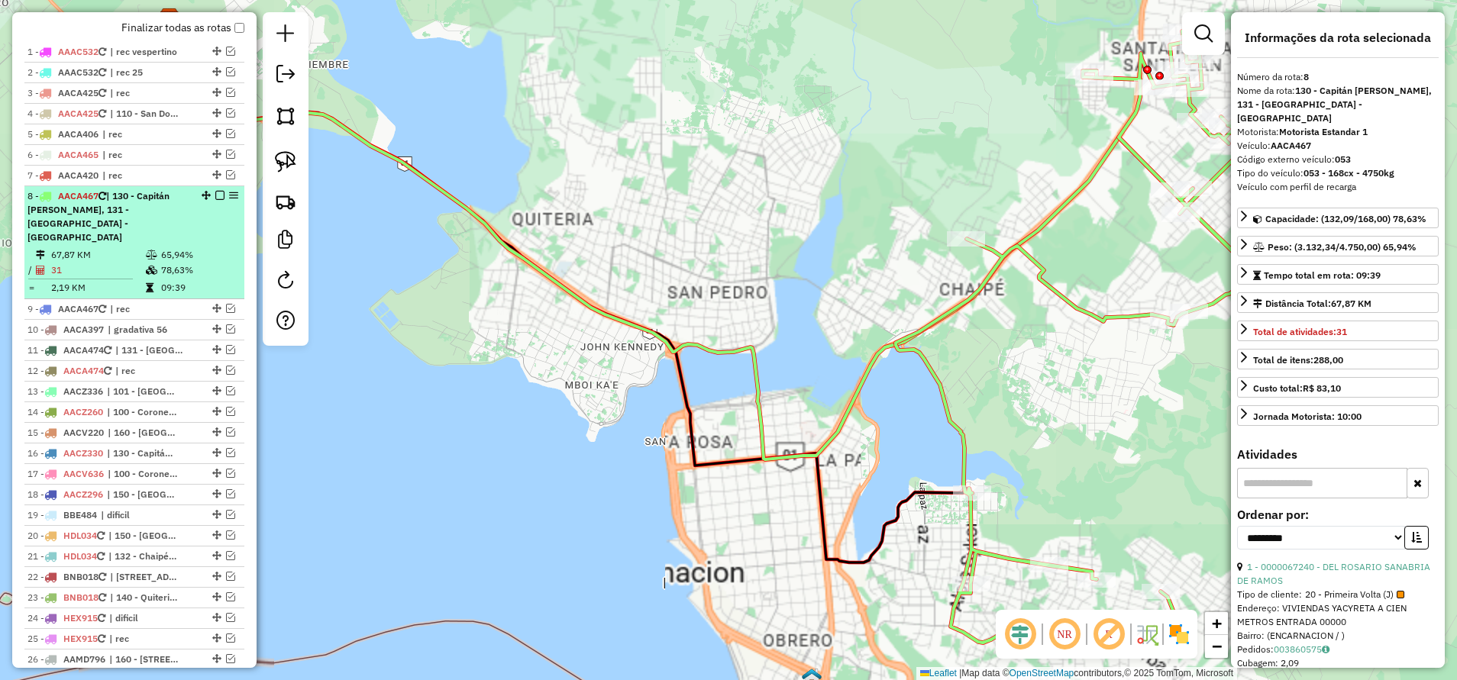
click at [218, 193] on em at bounding box center [219, 195] width 9 height 9
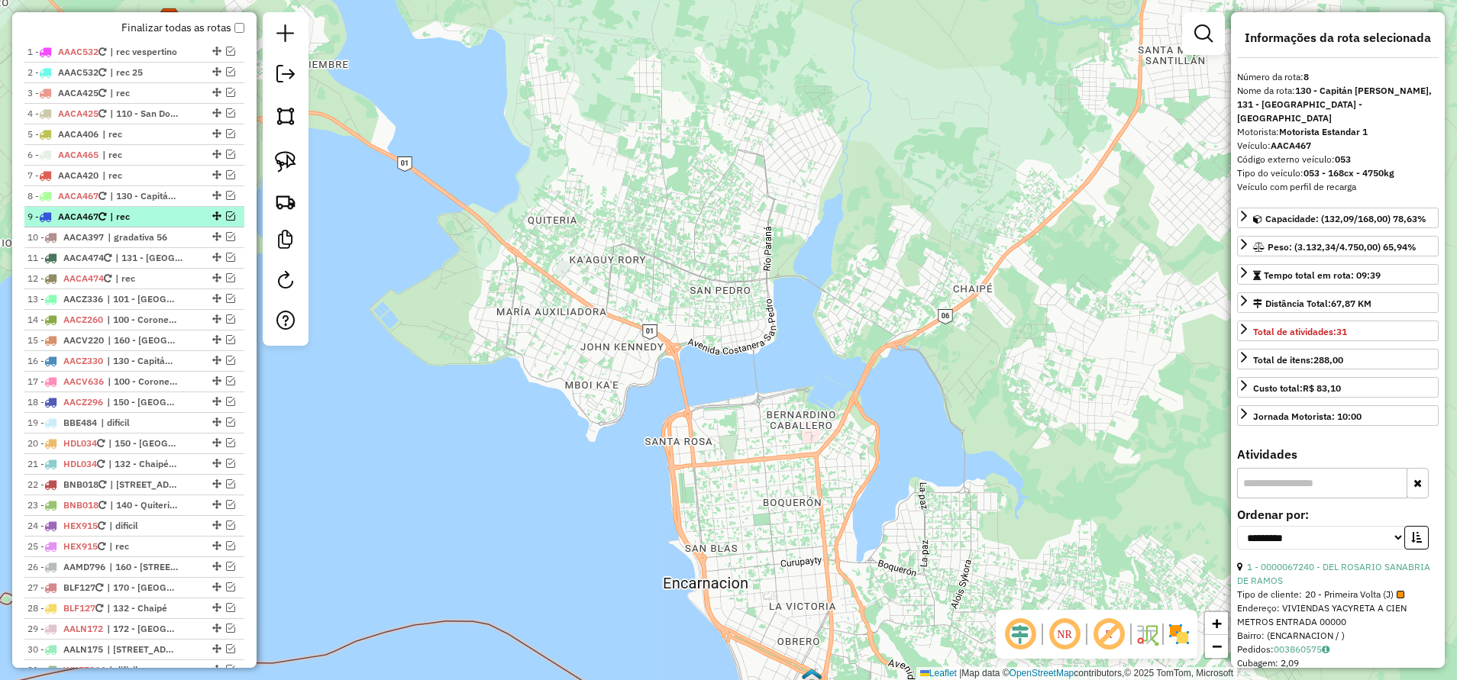
click at [227, 216] on em at bounding box center [230, 215] width 9 height 9
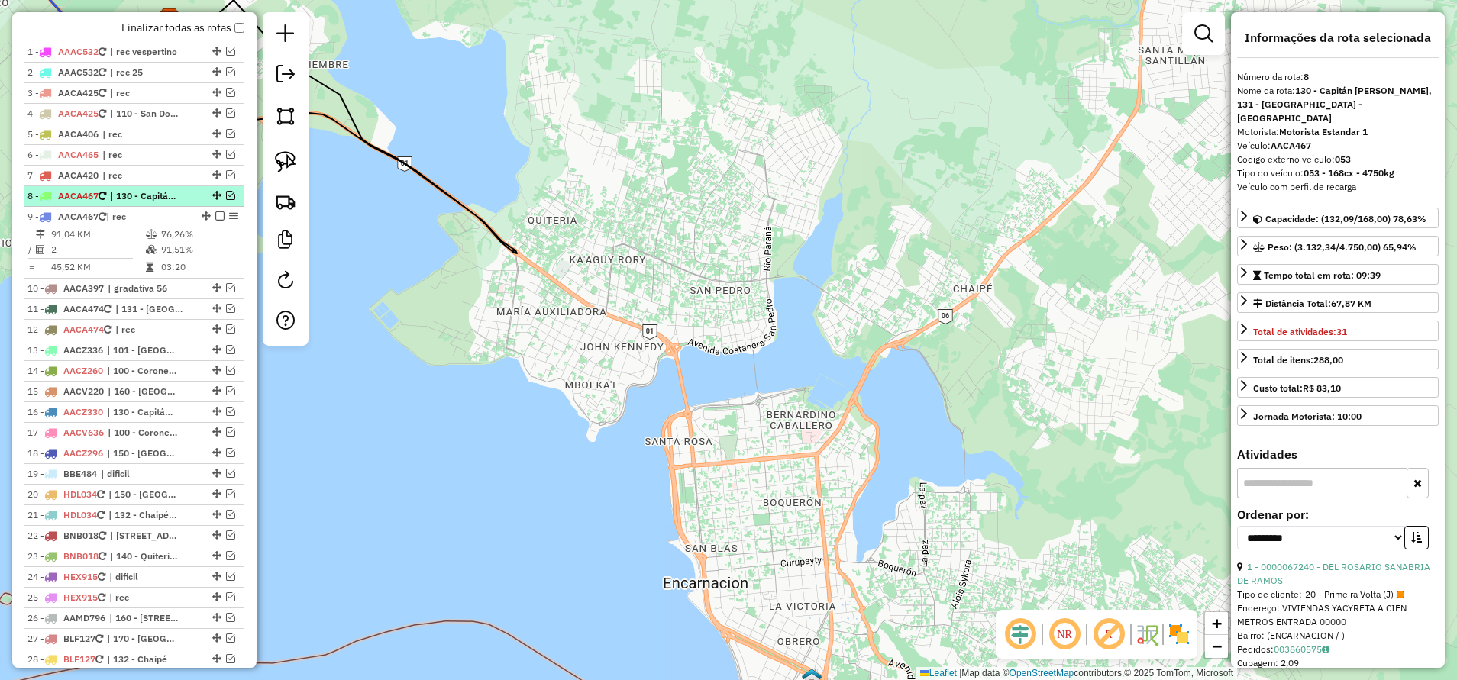
click at [226, 192] on em at bounding box center [230, 195] width 9 height 9
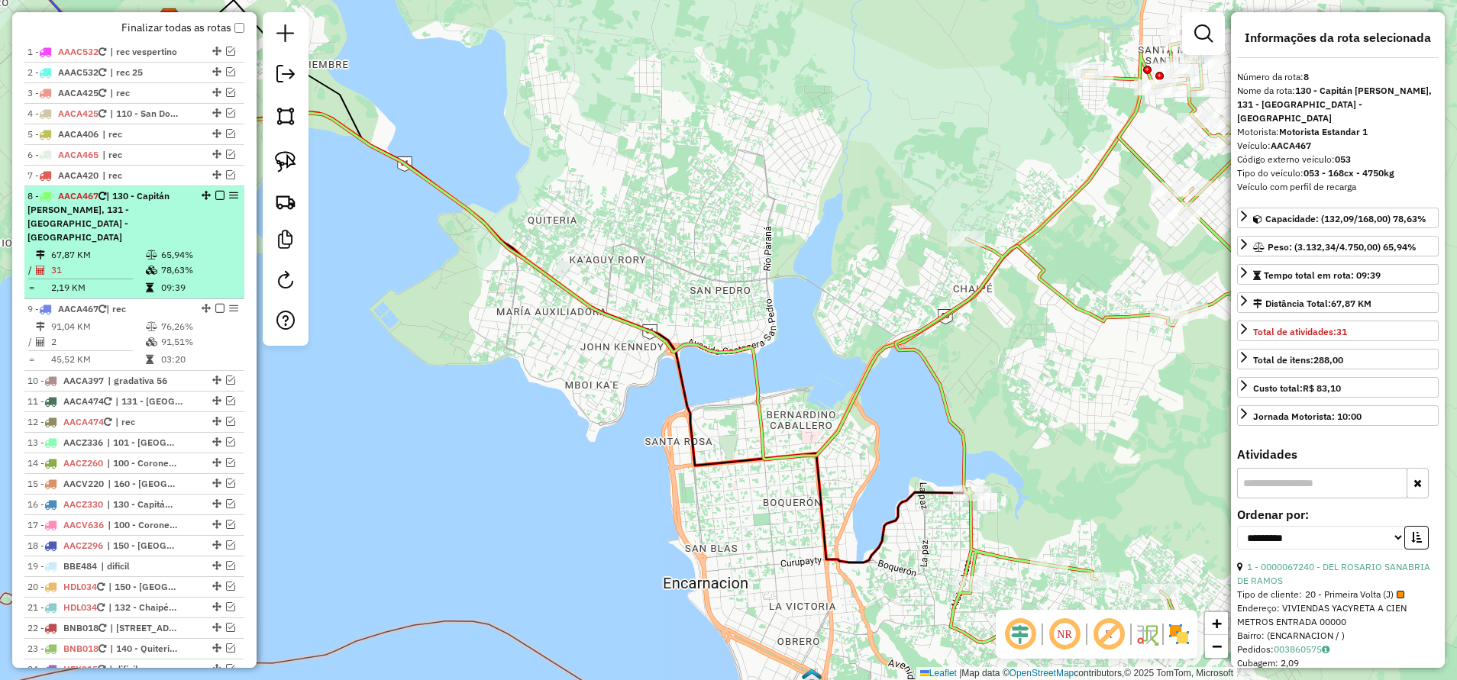
click at [223, 192] on div at bounding box center [215, 195] width 46 height 9
click at [215, 196] on em at bounding box center [219, 195] width 9 height 9
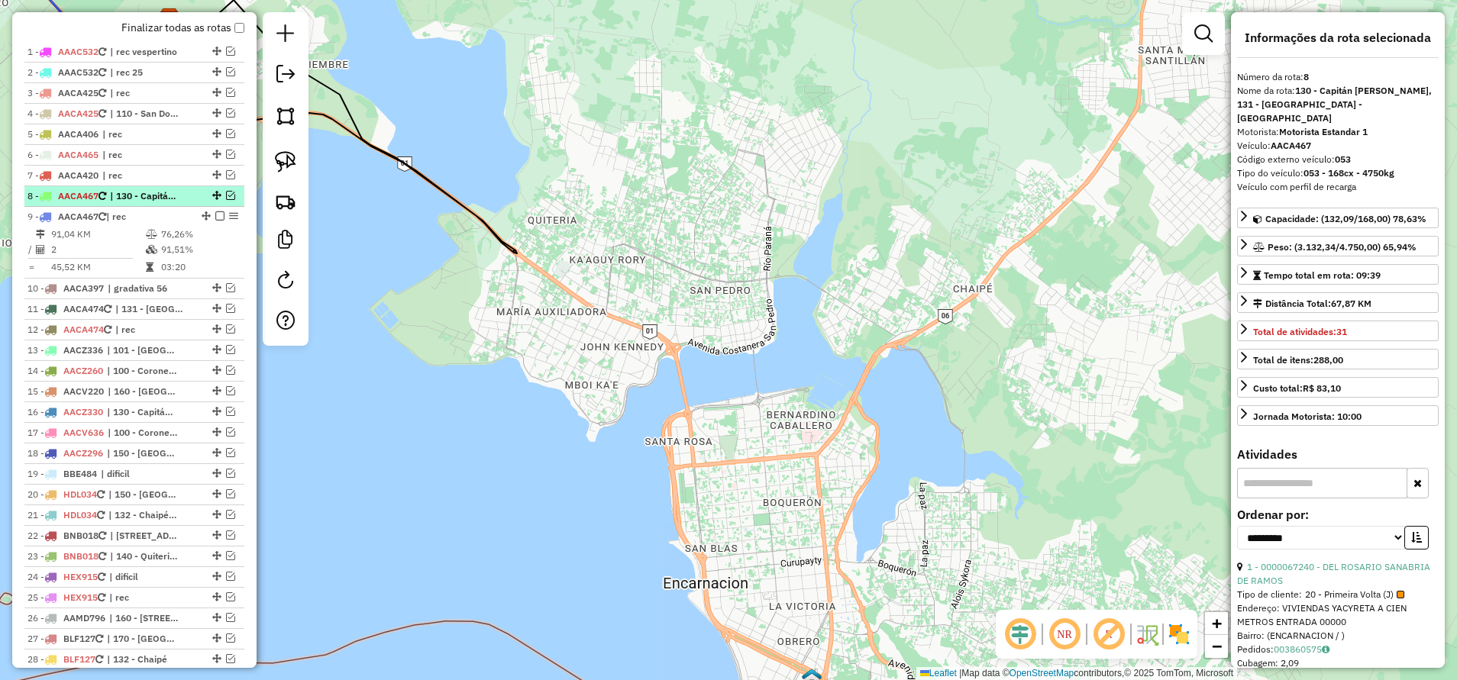
click at [215, 196] on em at bounding box center [216, 195] width 9 height 9
click at [212, 198] on em at bounding box center [216, 195] width 9 height 9
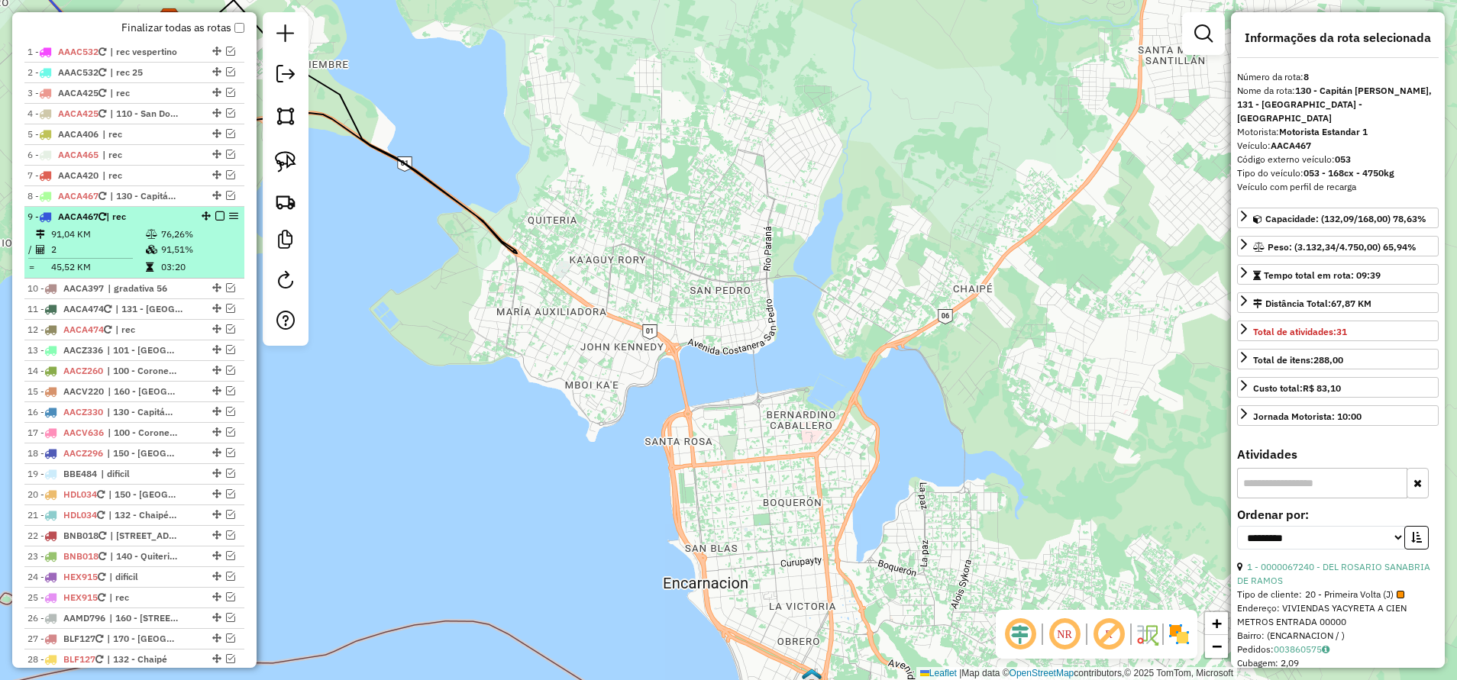
click at [215, 219] on em at bounding box center [219, 215] width 9 height 9
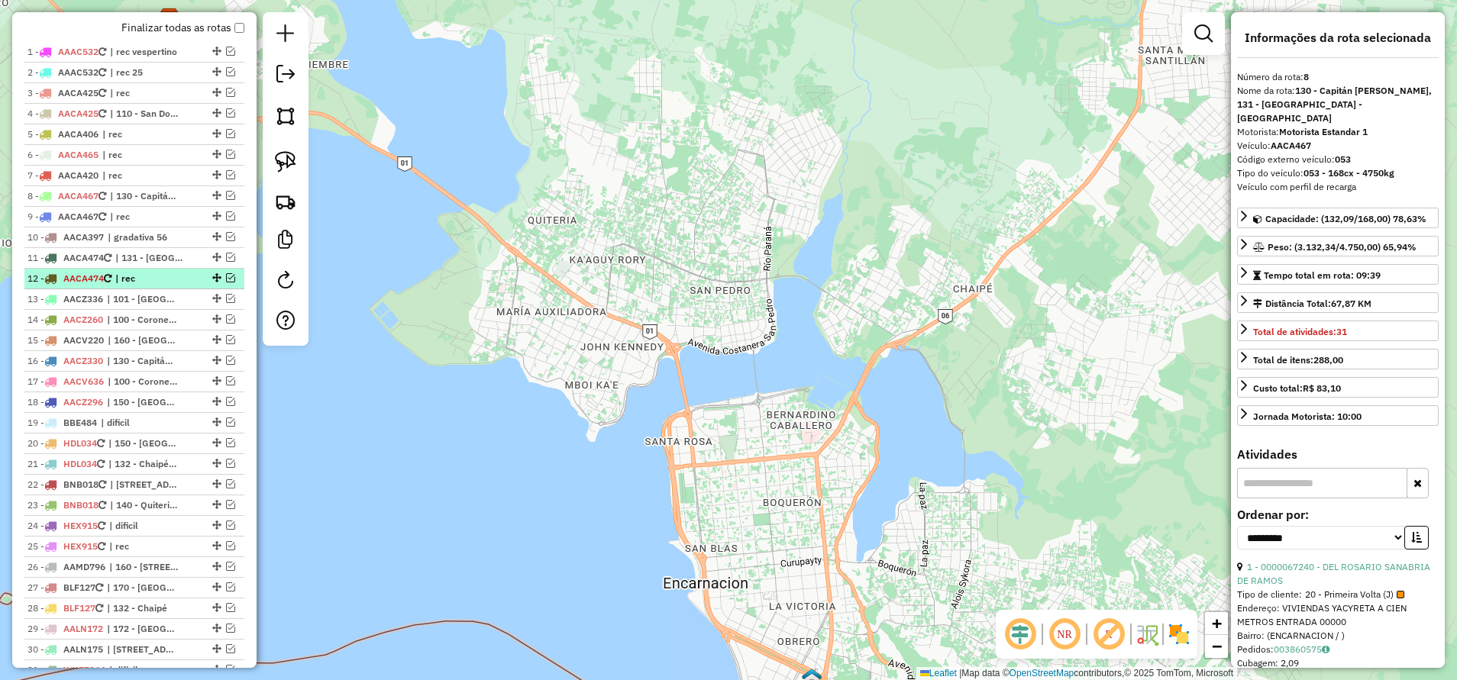
click at [226, 276] on em at bounding box center [230, 277] width 9 height 9
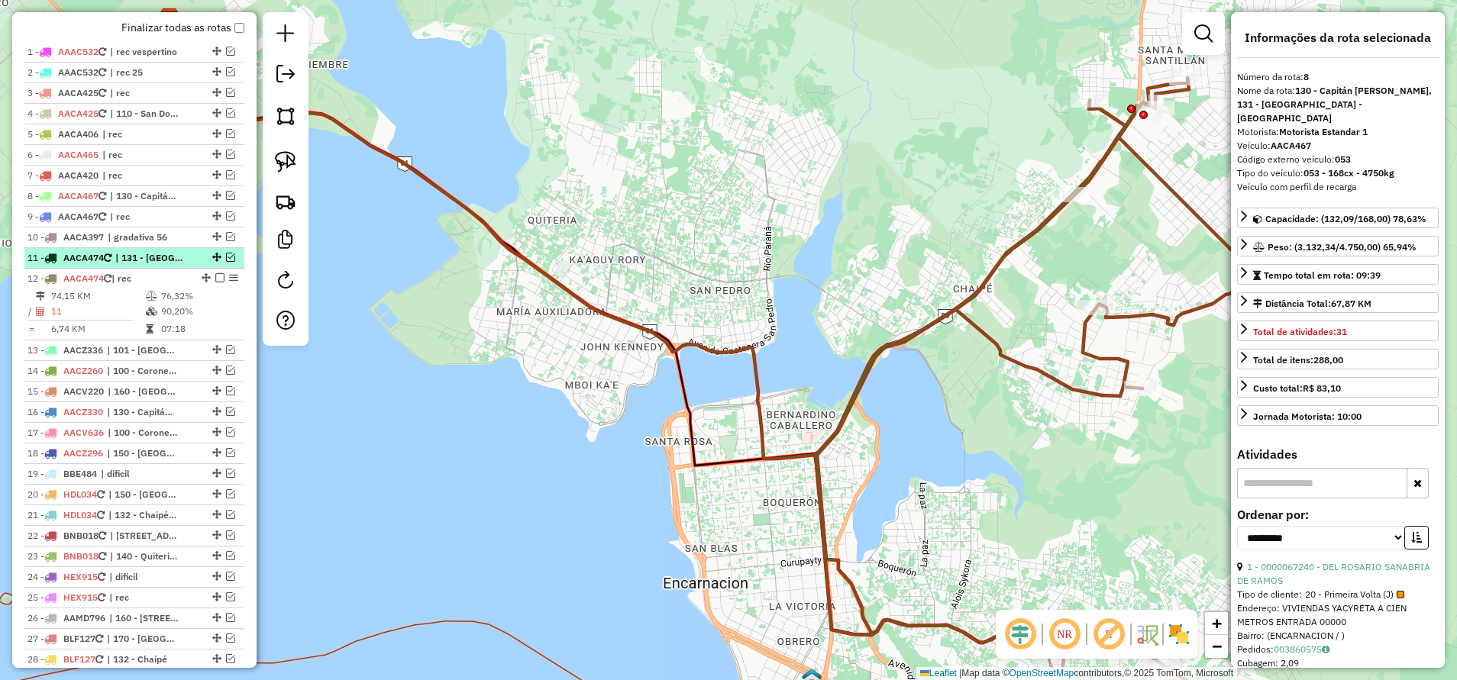
click at [226, 259] on em at bounding box center [230, 257] width 9 height 9
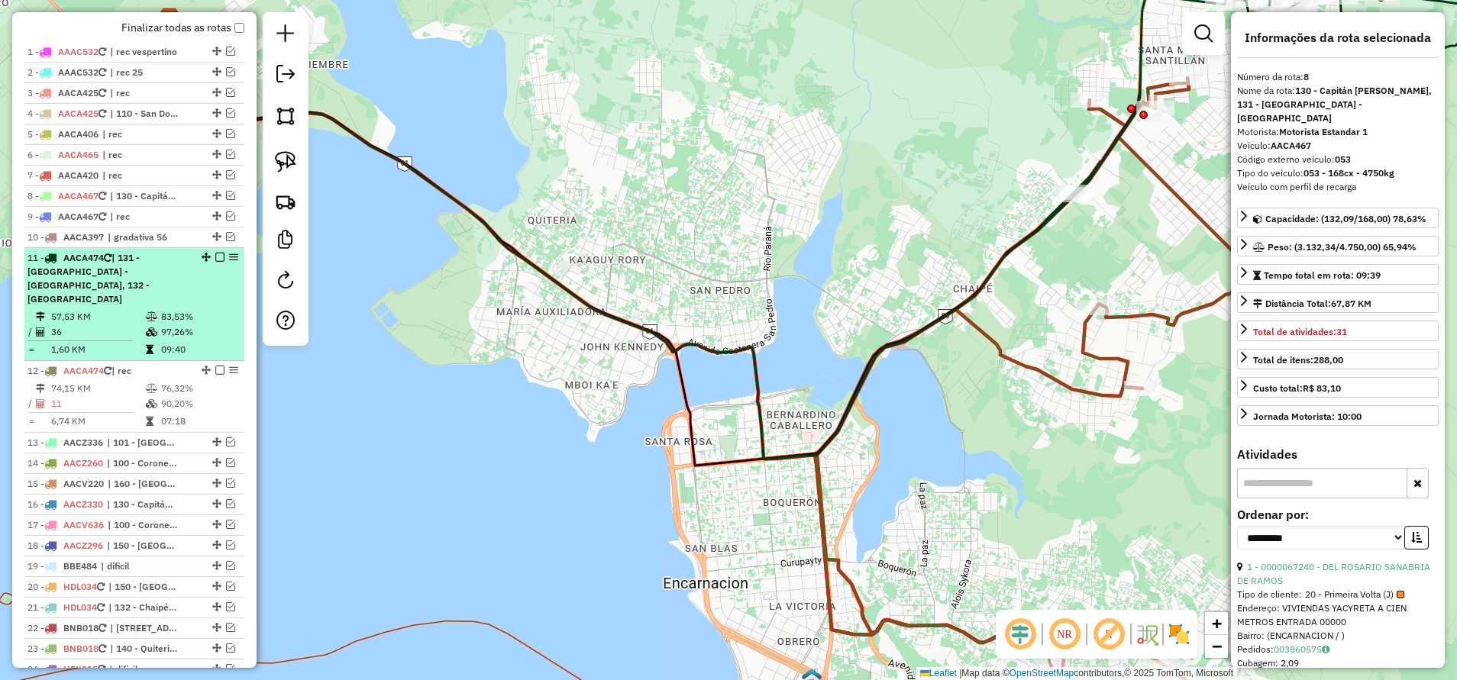
click at [212, 263] on div "11 - AACA474 | 131 - Santa María - Zona Peligrosa, 132 - Chaipé" at bounding box center [134, 278] width 214 height 55
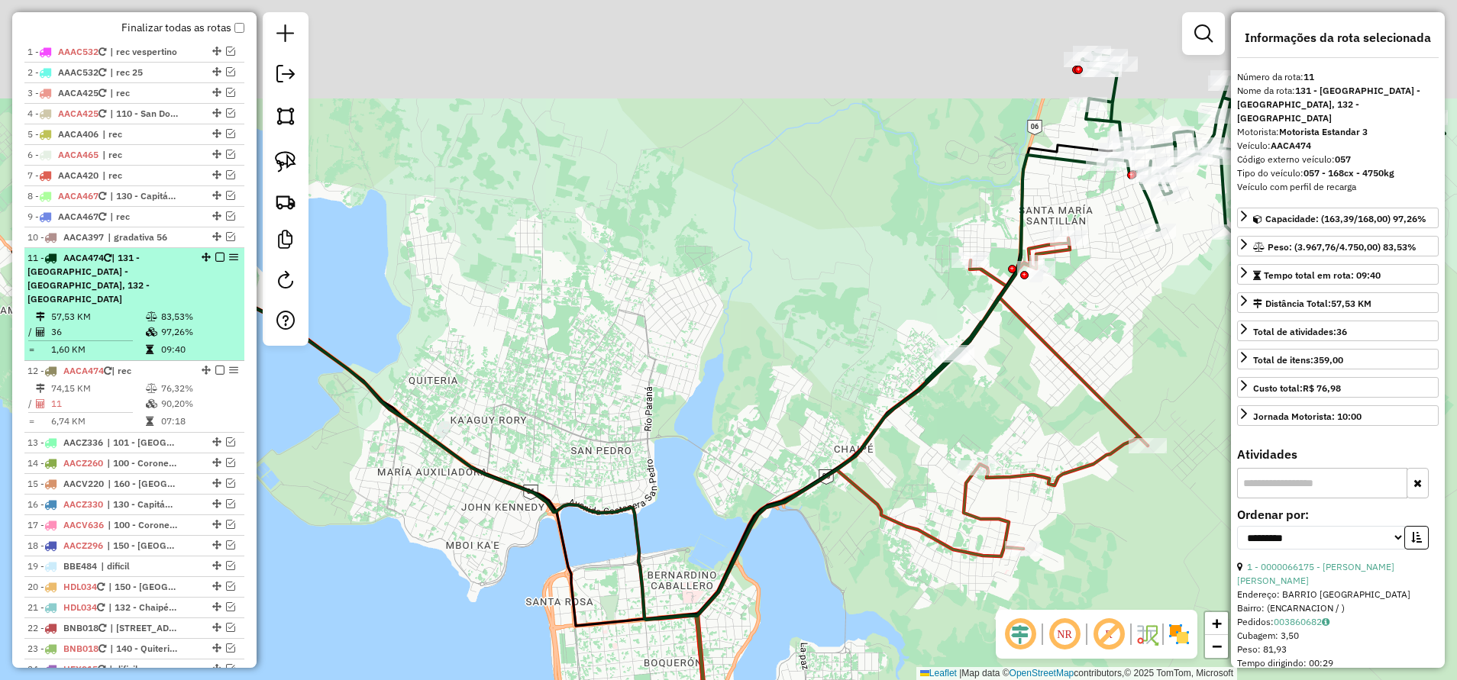
click at [215, 257] on em at bounding box center [219, 257] width 9 height 9
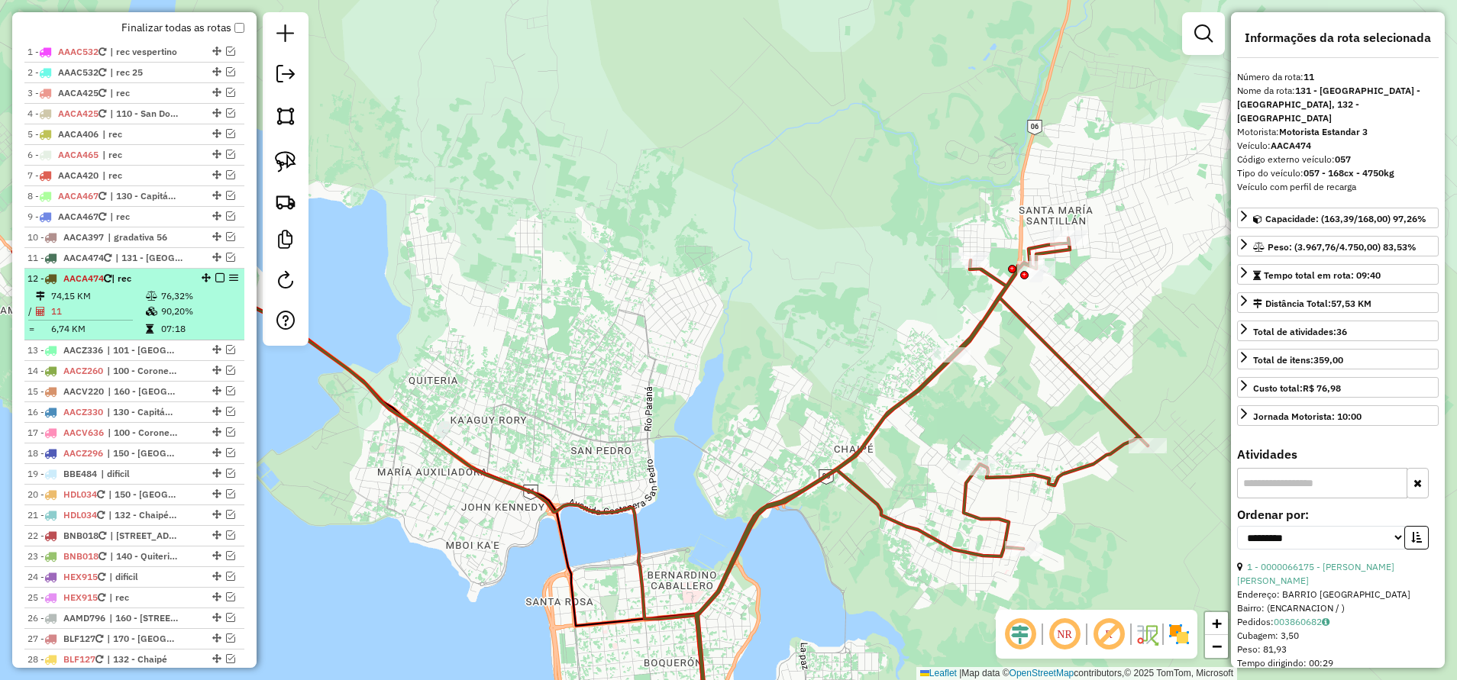
click at [215, 274] on em at bounding box center [219, 277] width 9 height 9
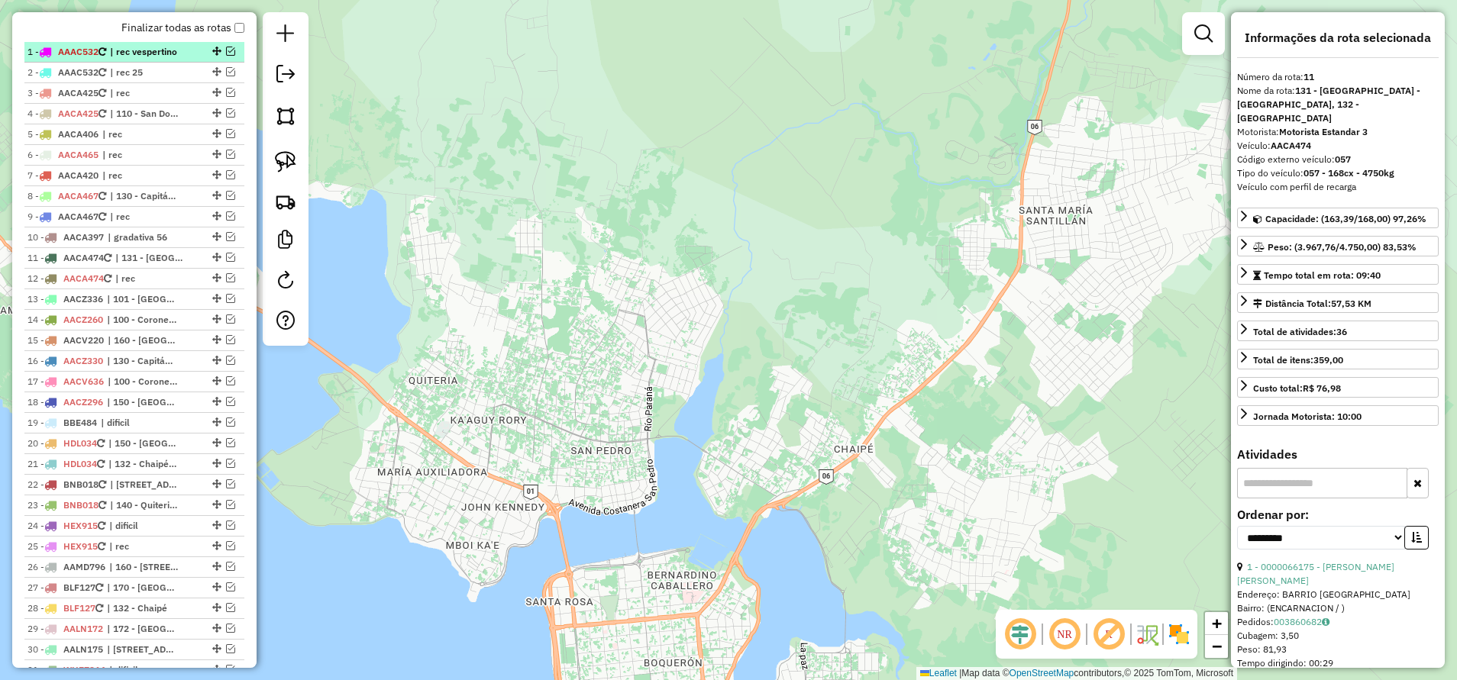
click at [230, 52] on em at bounding box center [230, 51] width 9 height 9
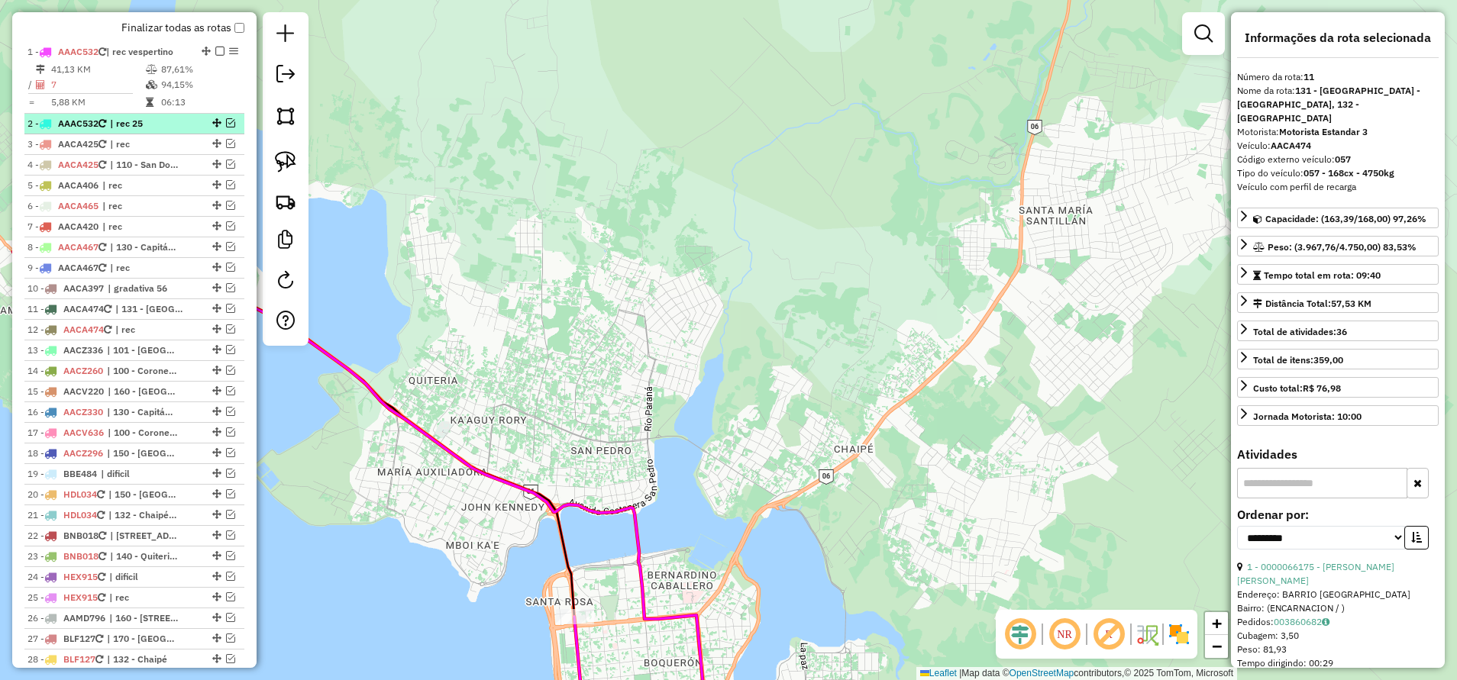
click at [229, 122] on em at bounding box center [230, 122] width 9 height 9
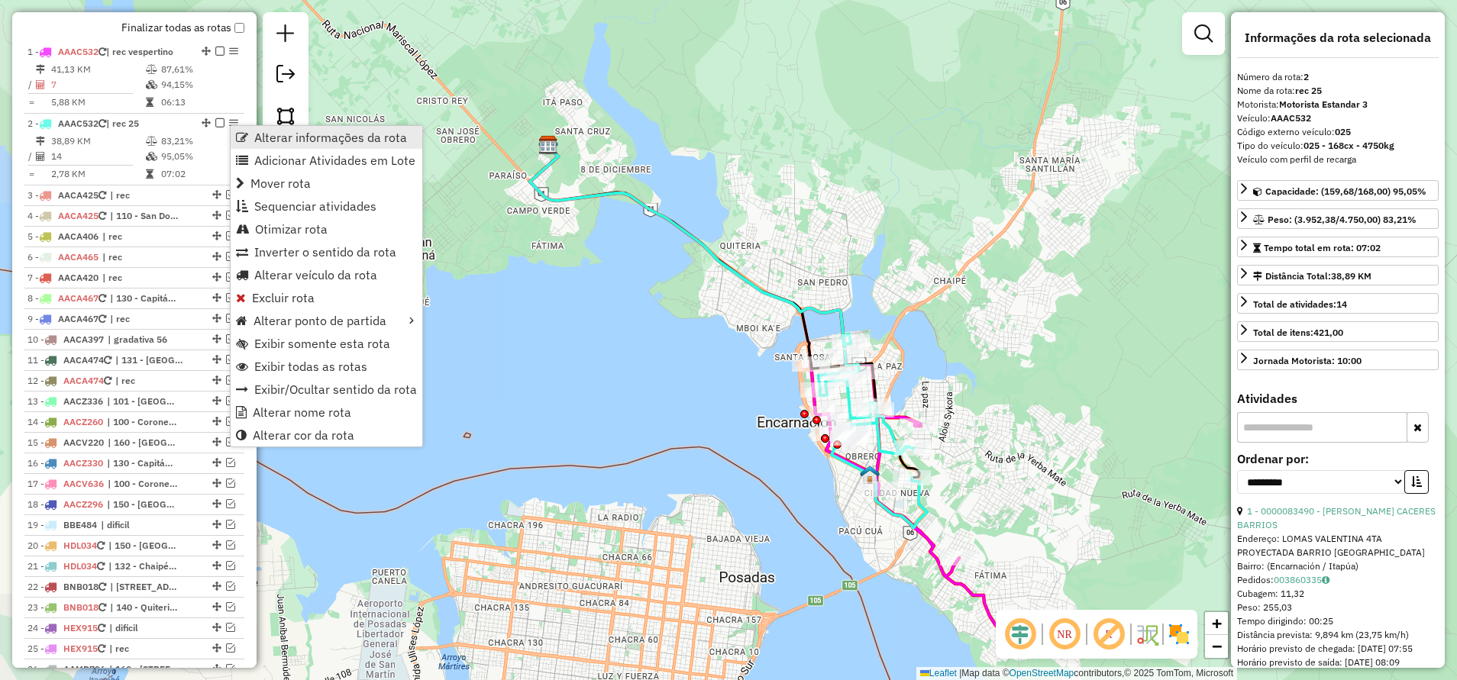
click at [249, 132] on link "Alterar informações da rota" at bounding box center [327, 137] width 192 height 23
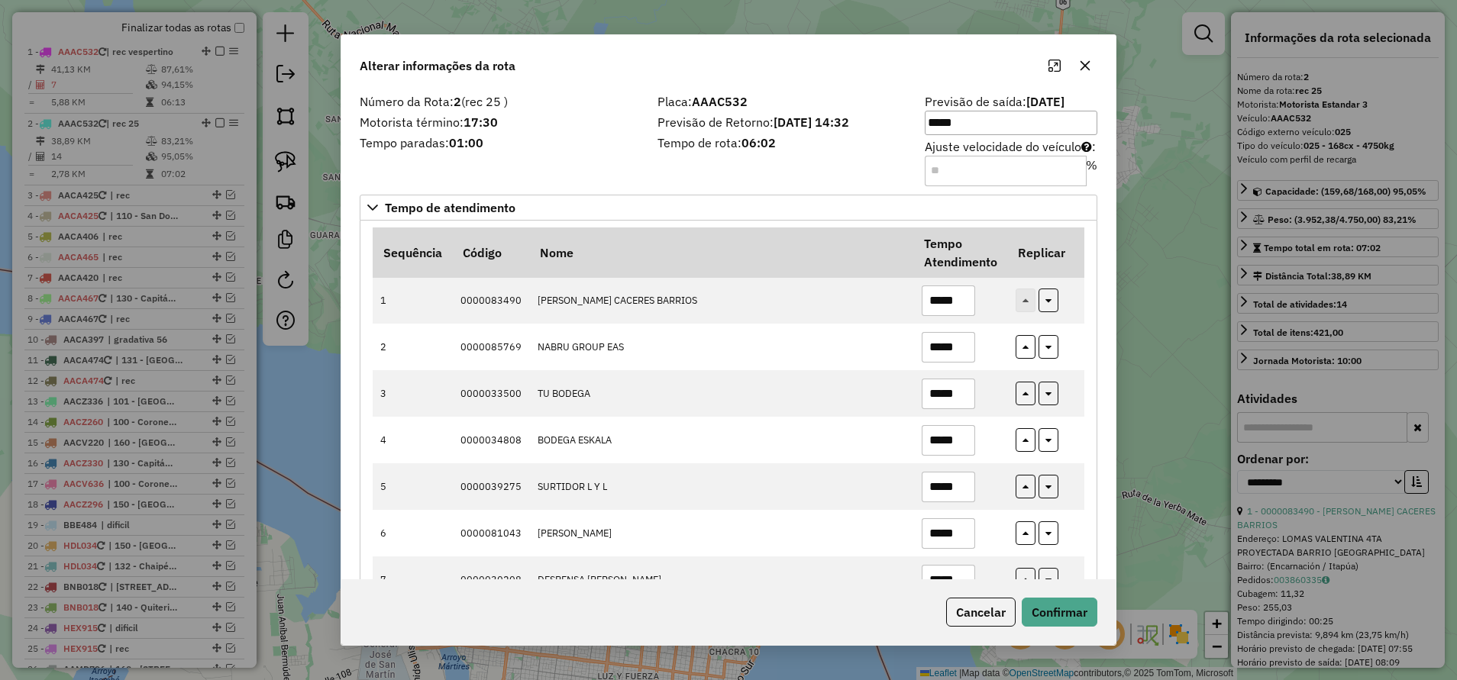
click at [1033, 163] on input "Ajuste velocidade do veículo : %" at bounding box center [1006, 171] width 162 height 31
type input "**"
type input "***"
click at [1083, 624] on button "Confirmar" at bounding box center [1060, 612] width 76 height 29
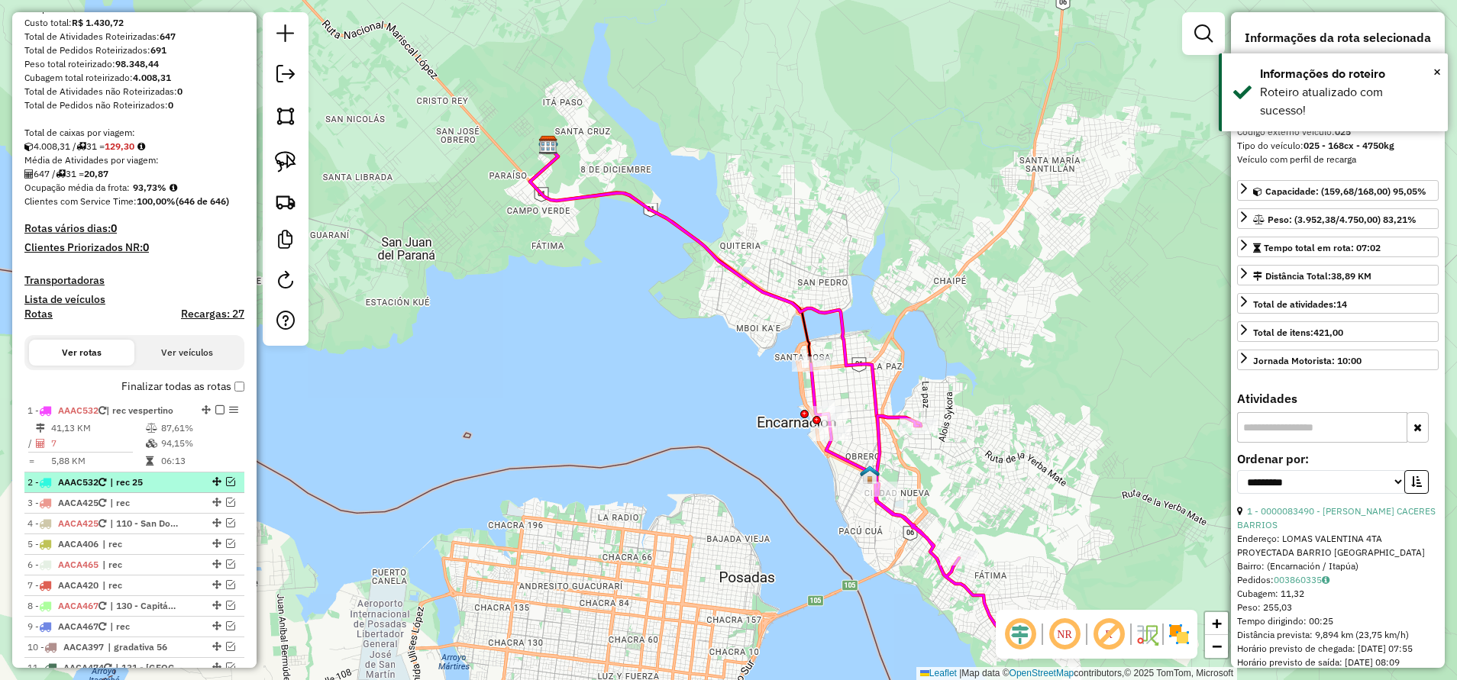
scroll to position [229, 0]
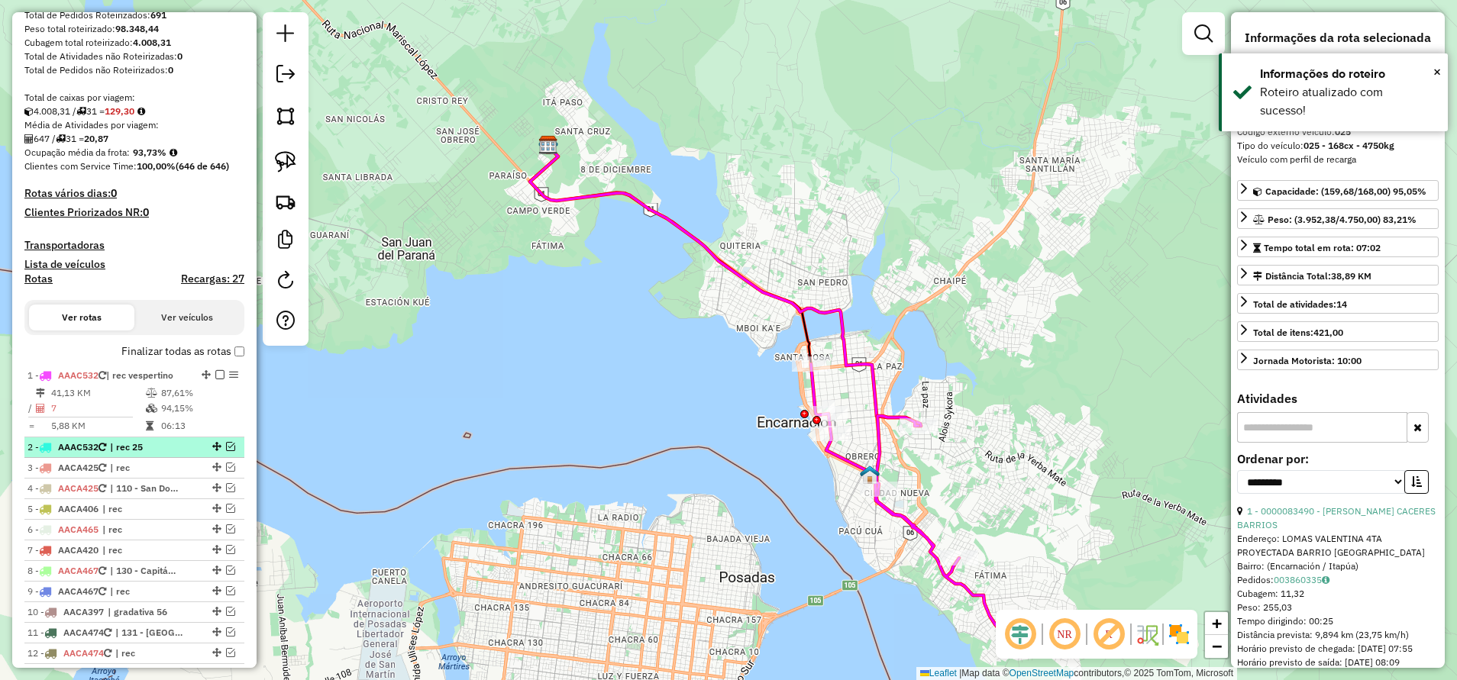
click at [141, 450] on span "| rec 25" at bounding box center [145, 448] width 70 height 14
click at [227, 446] on em at bounding box center [230, 446] width 9 height 9
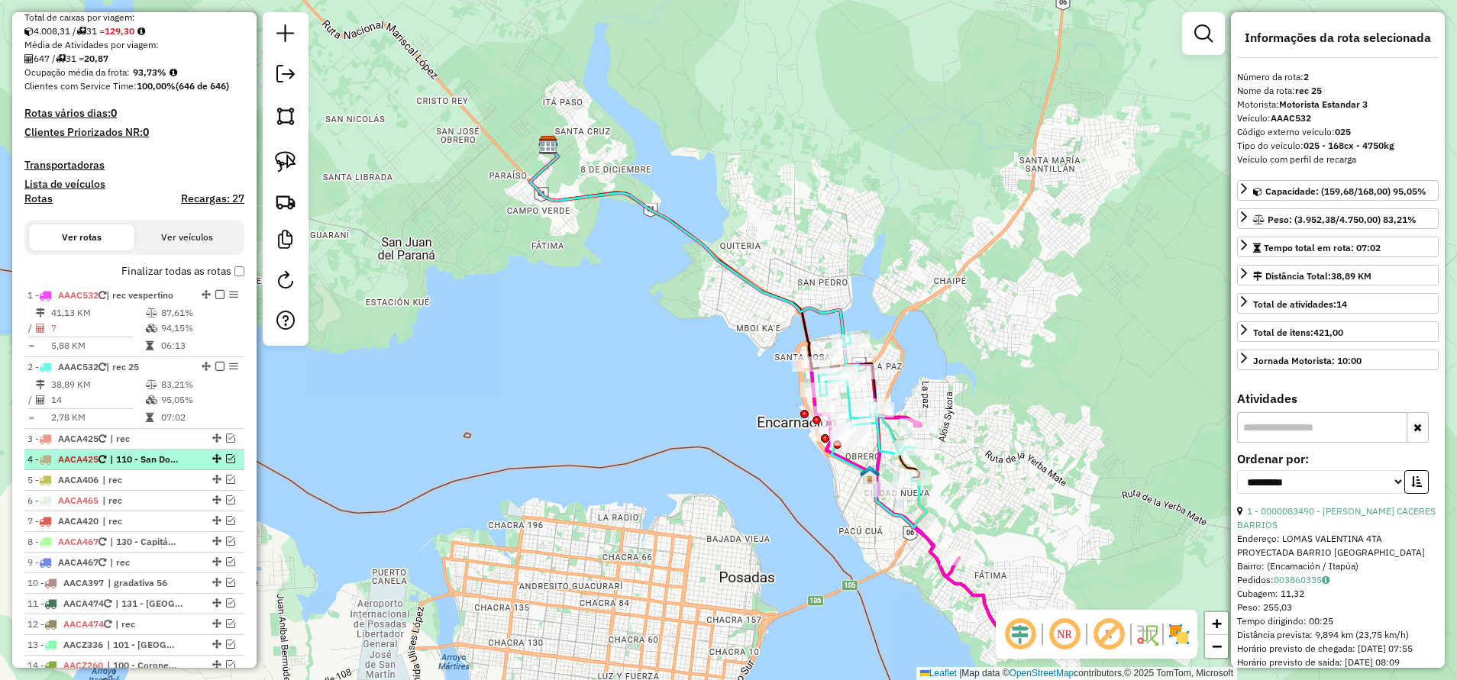
scroll to position [344, 0]
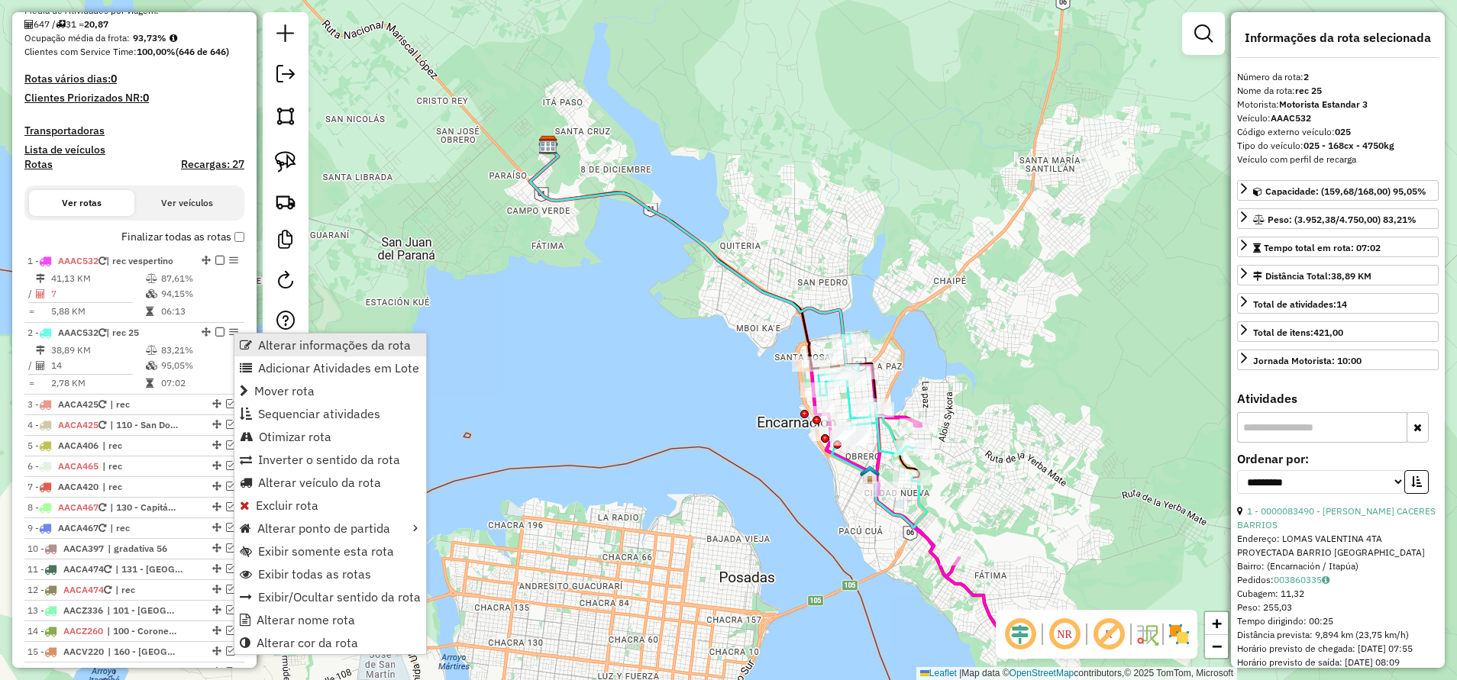
click at [253, 345] on link "Alterar informações da rota" at bounding box center [330, 345] width 192 height 23
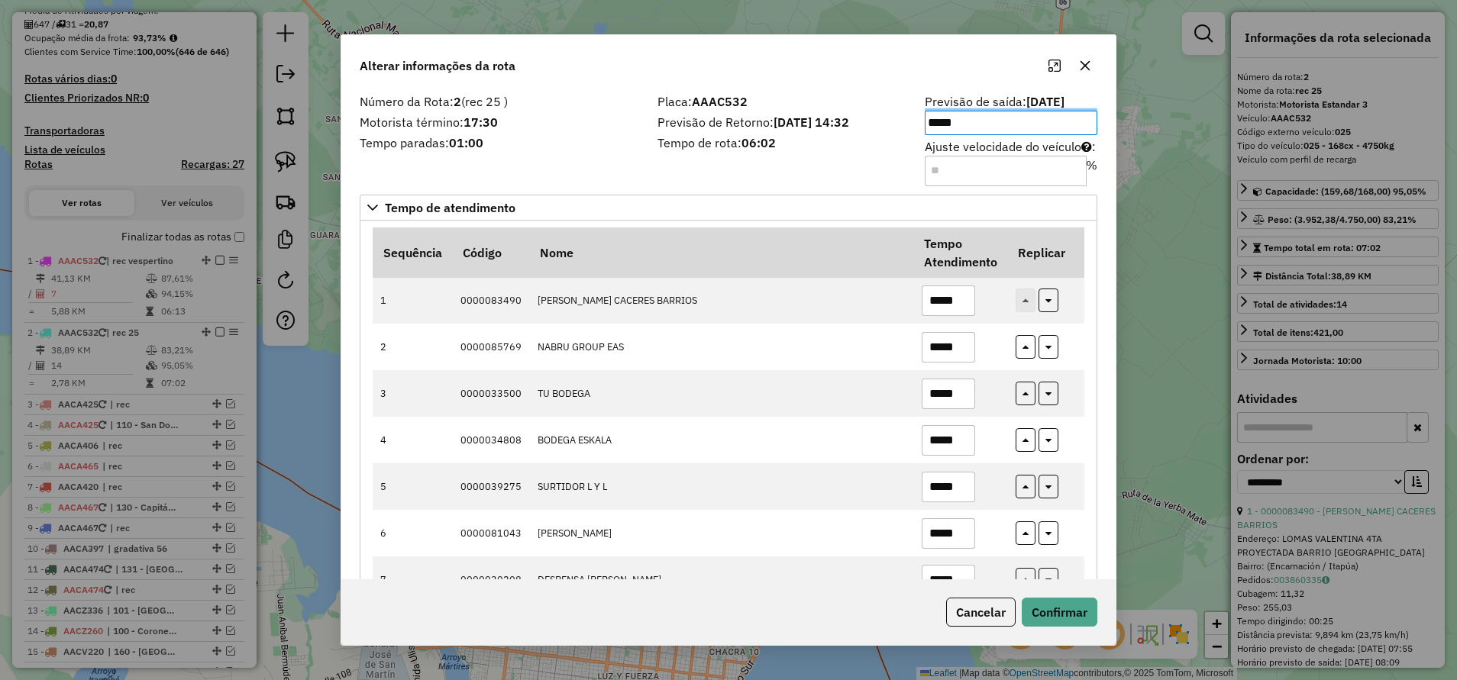
click at [949, 176] on input "Ajuste velocidade do veículo : %" at bounding box center [1006, 171] width 162 height 31
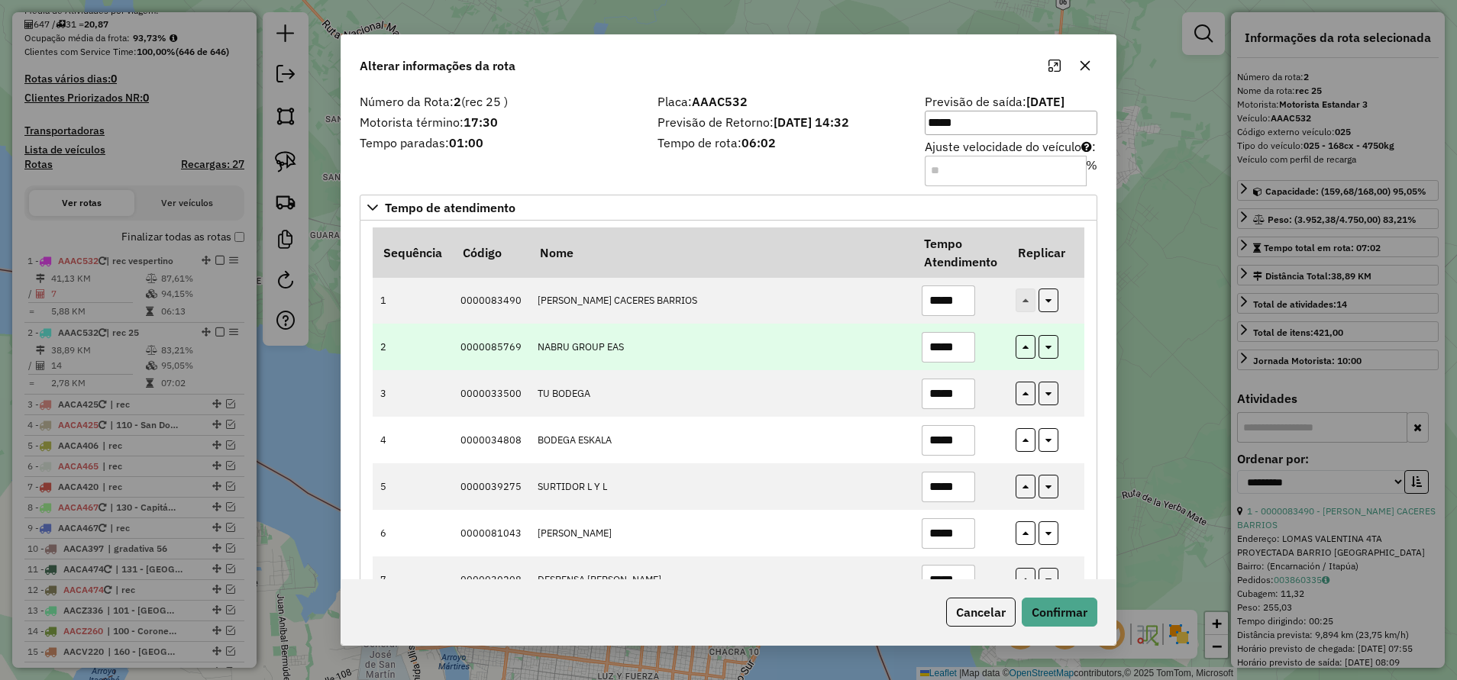
type input "***"
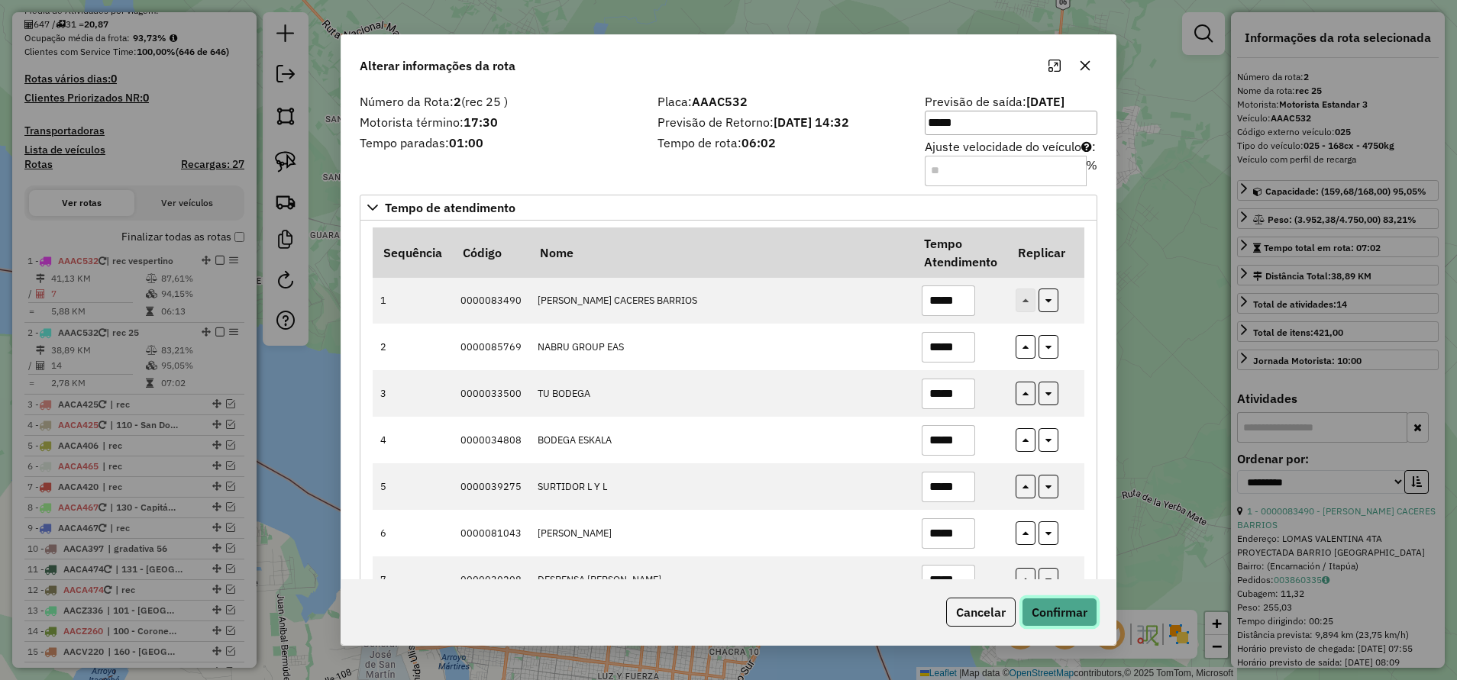
click at [1046, 612] on button "Confirmar" at bounding box center [1060, 612] width 76 height 29
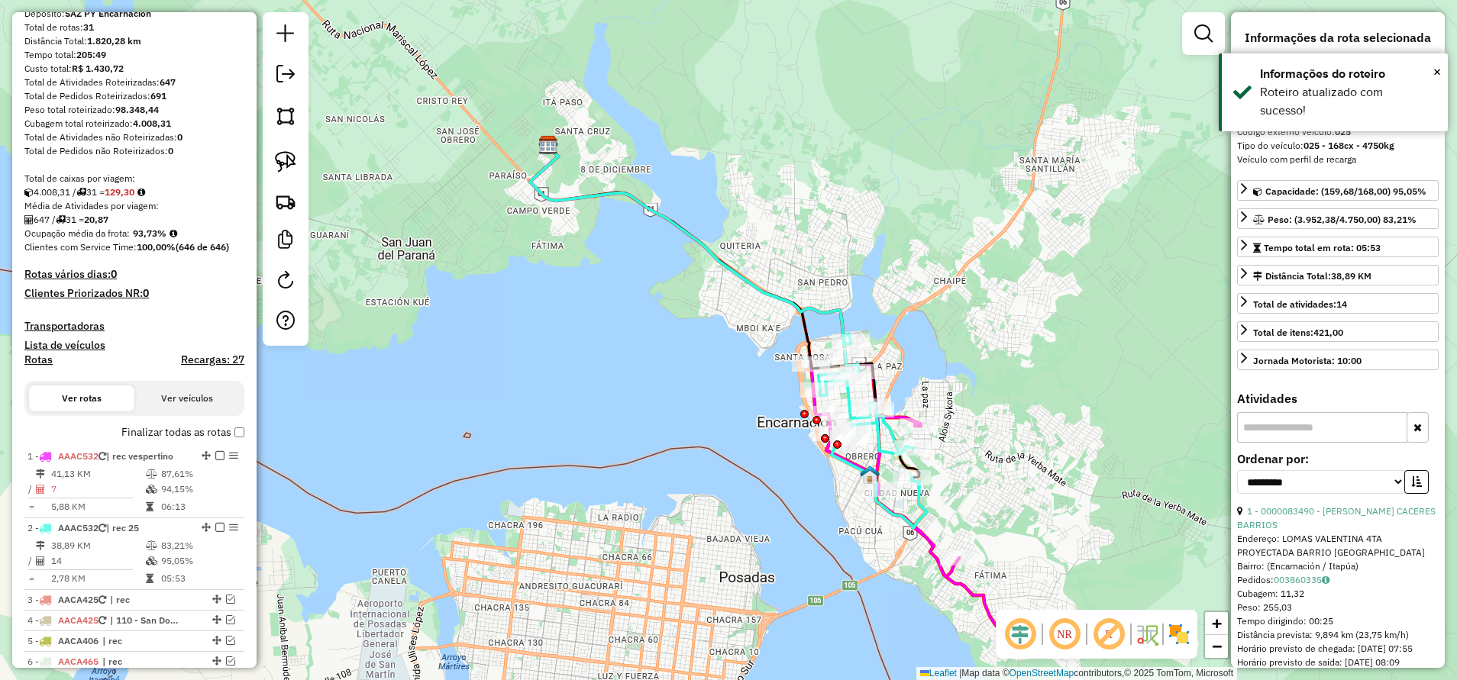
scroll to position [229, 0]
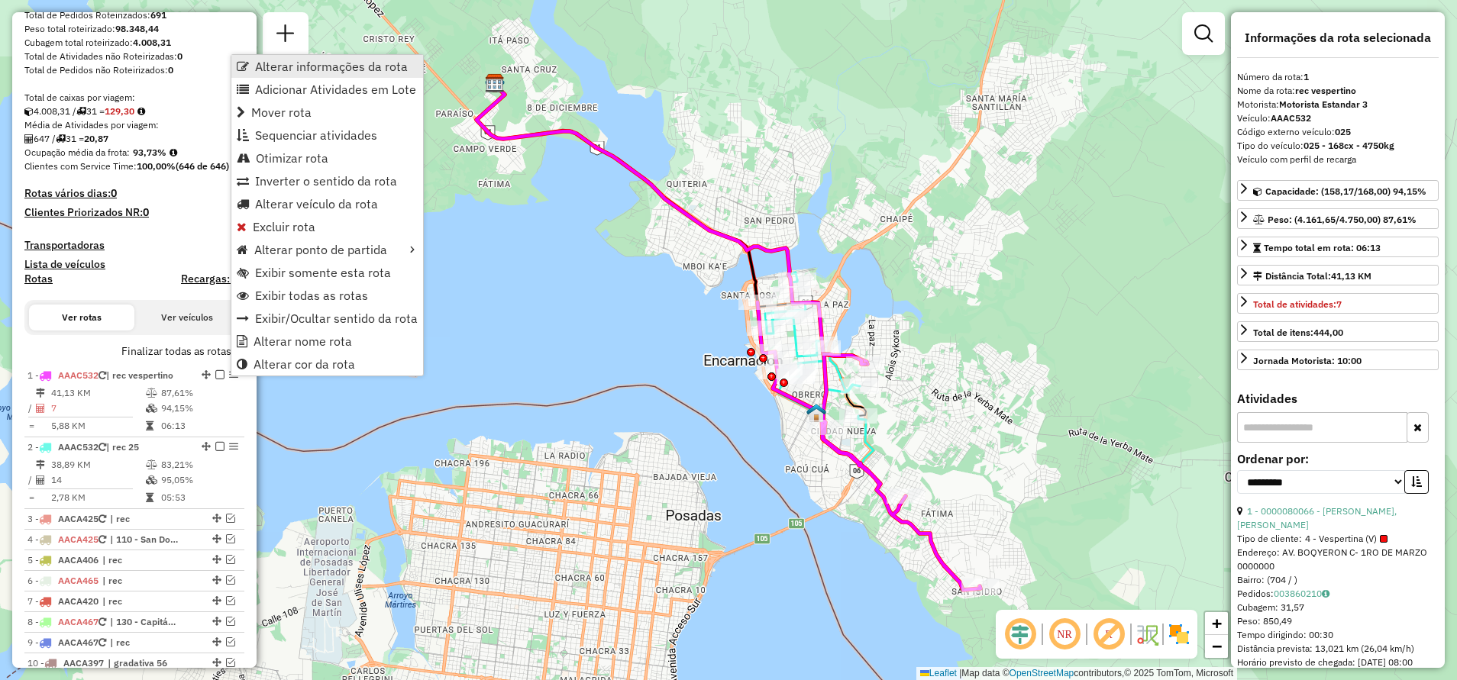
click at [273, 63] on span "Alterar informações da rota" at bounding box center [331, 66] width 153 height 12
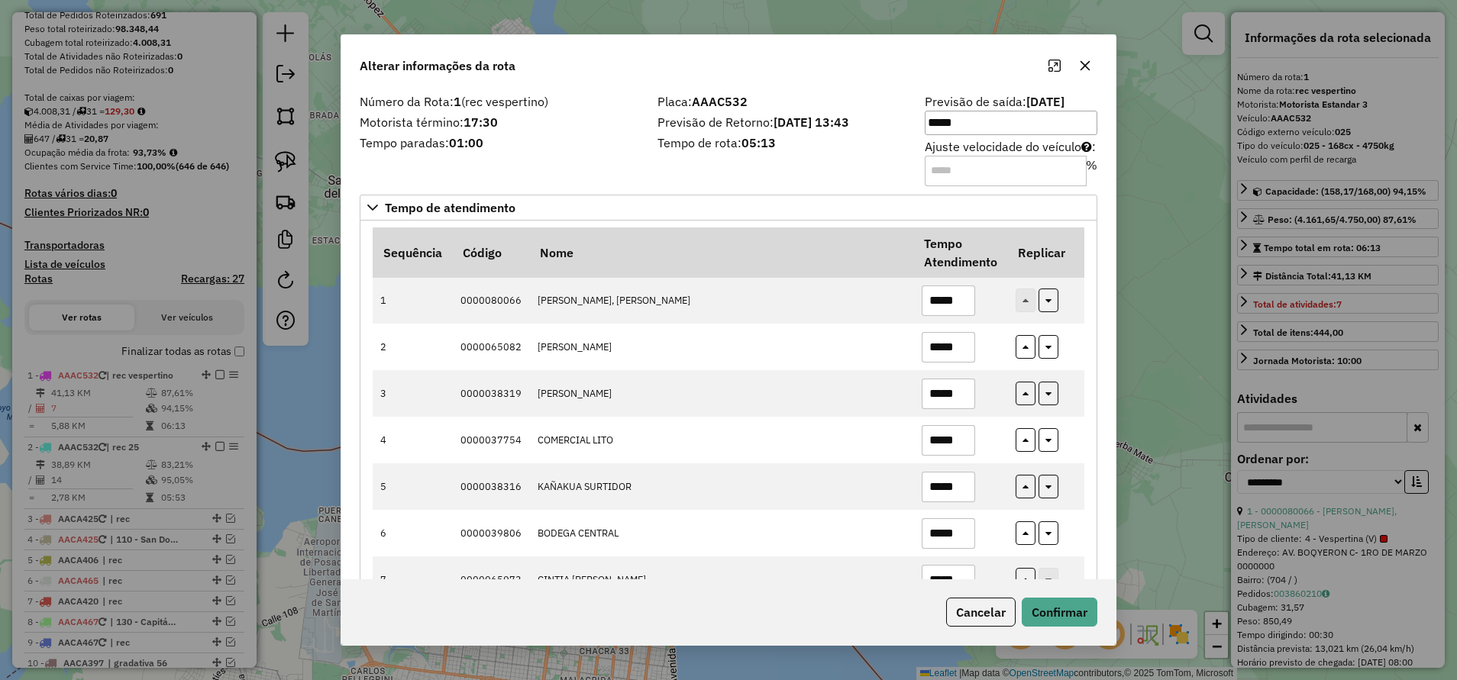
click at [964, 169] on input "Ajuste velocidade do veículo : %" at bounding box center [1006, 171] width 162 height 31
drag, startPoint x: 964, startPoint y: 169, endPoint x: 899, endPoint y: 166, distance: 64.2
click at [899, 166] on div "Número da Rota: 1 (rec vespertino) Motorista término: 17:30 Tempo paradas: 01:0…" at bounding box center [728, 139] width 756 height 86
type input "***"
click at [1094, 69] on button "button" at bounding box center [1085, 65] width 24 height 24
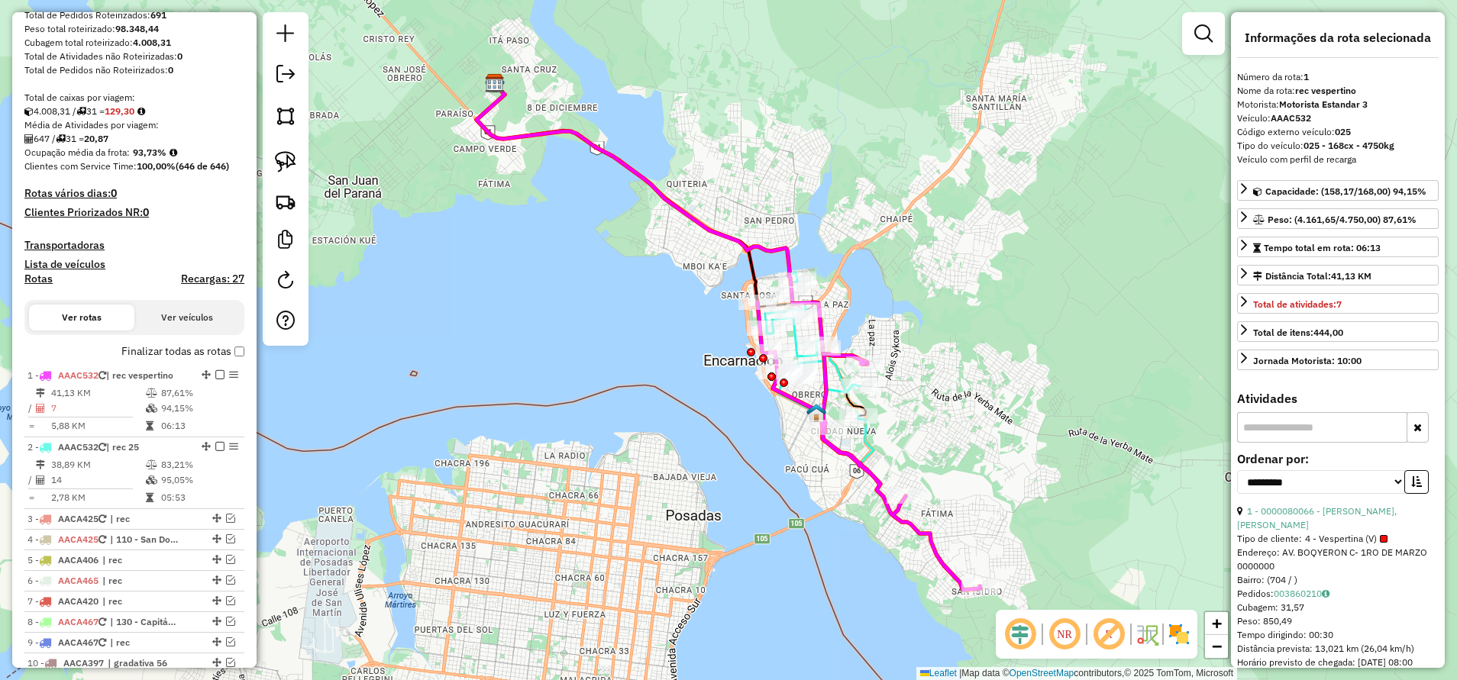
click at [228, 352] on label "Finalizar todas as rotas" at bounding box center [182, 352] width 123 height 16
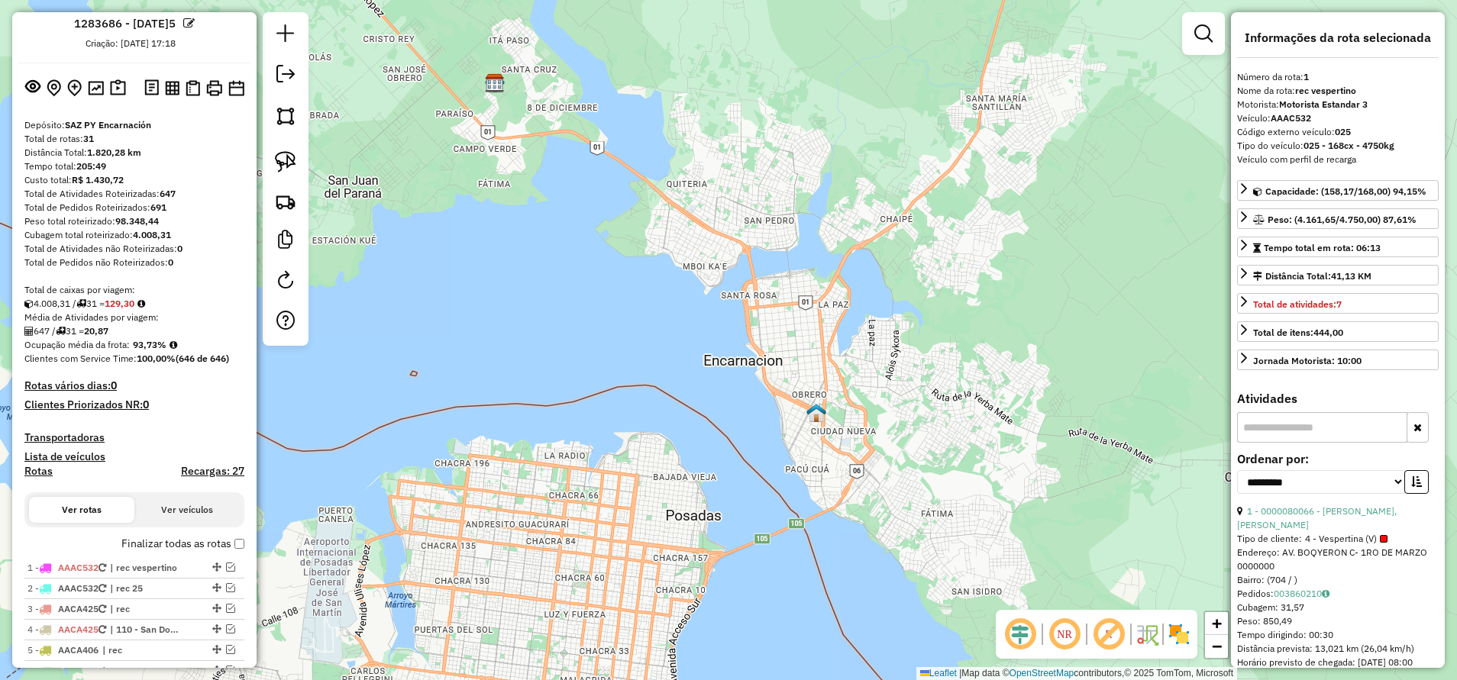
scroll to position [0, 0]
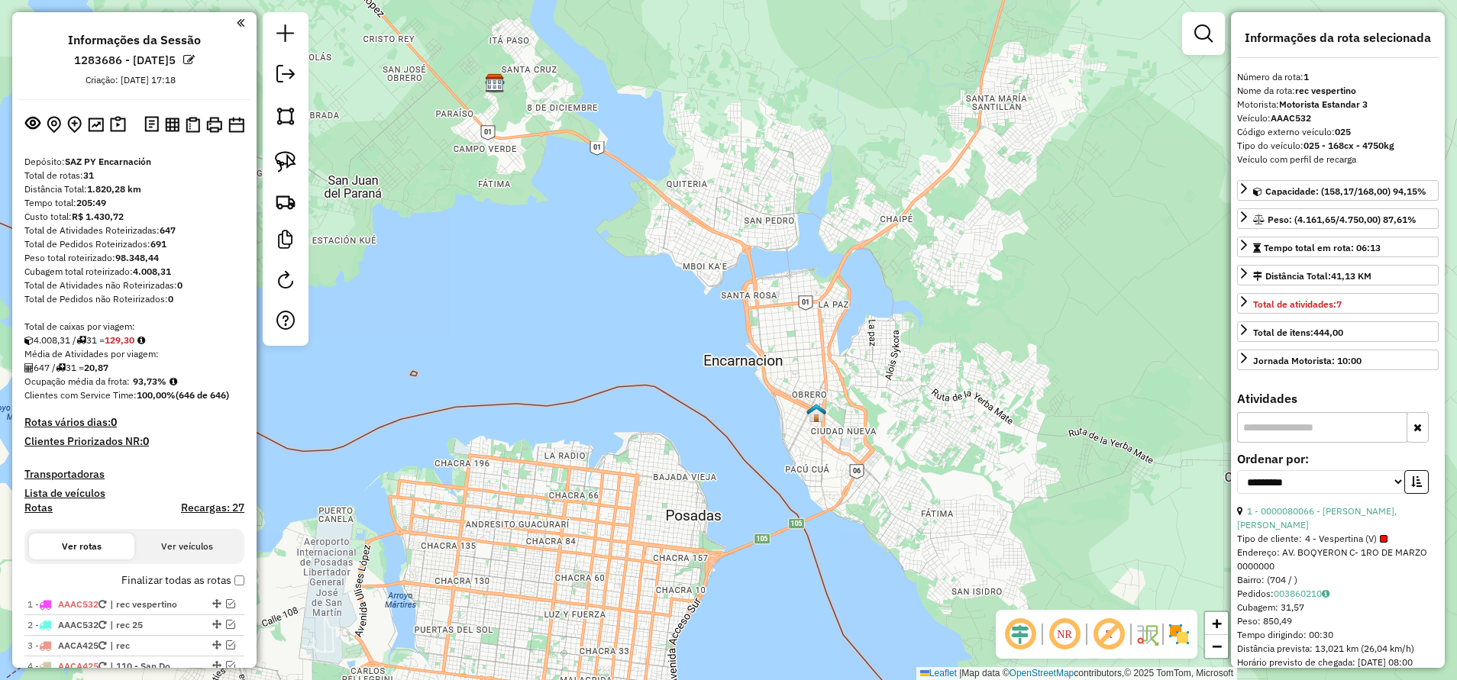
drag, startPoint x: 173, startPoint y: 232, endPoint x: 73, endPoint y: 212, distance: 102.7
drag, startPoint x: 73, startPoint y: 212, endPoint x: 543, endPoint y: 9, distance: 512.3
click at [151, 253] on strong "98.348,44" at bounding box center [137, 257] width 44 height 11
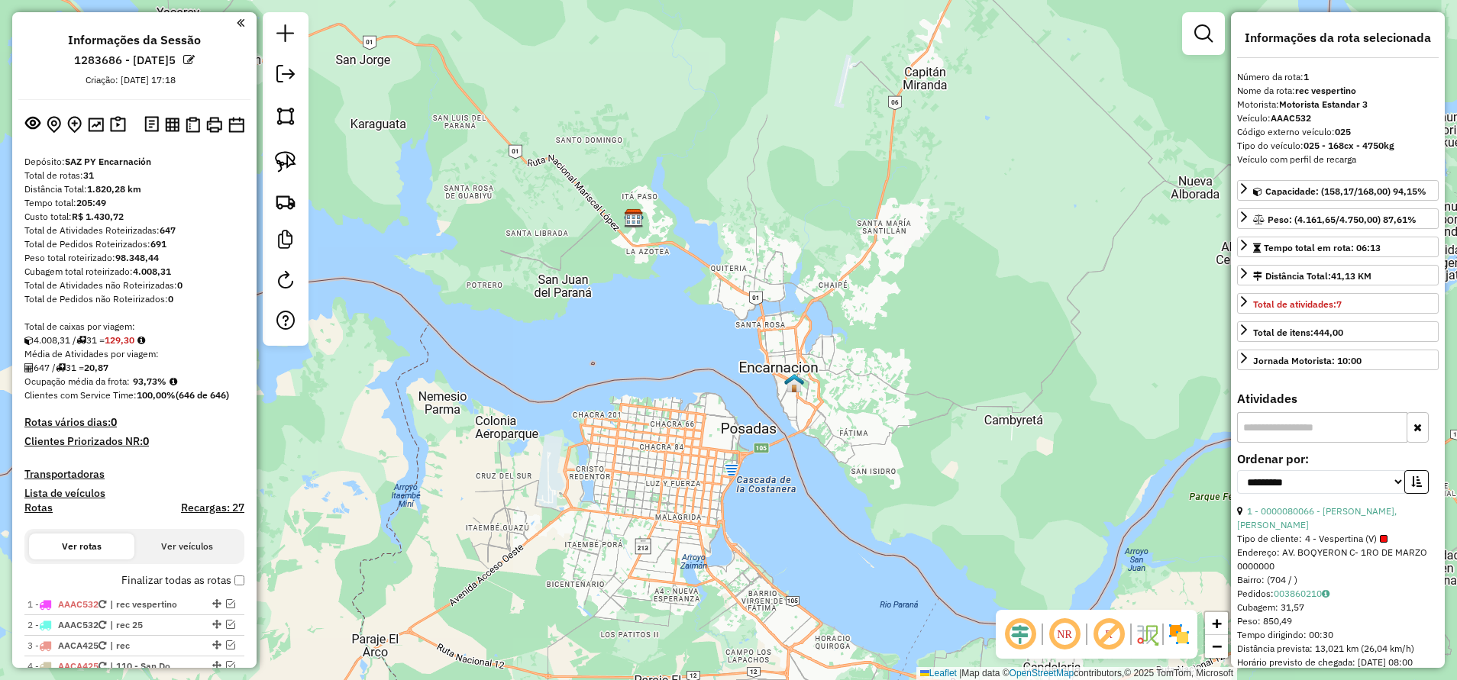
click at [129, 178] on div "Total de rotas: 31" at bounding box center [134, 176] width 220 height 14
